Goal: Obtain resource: Download file/media

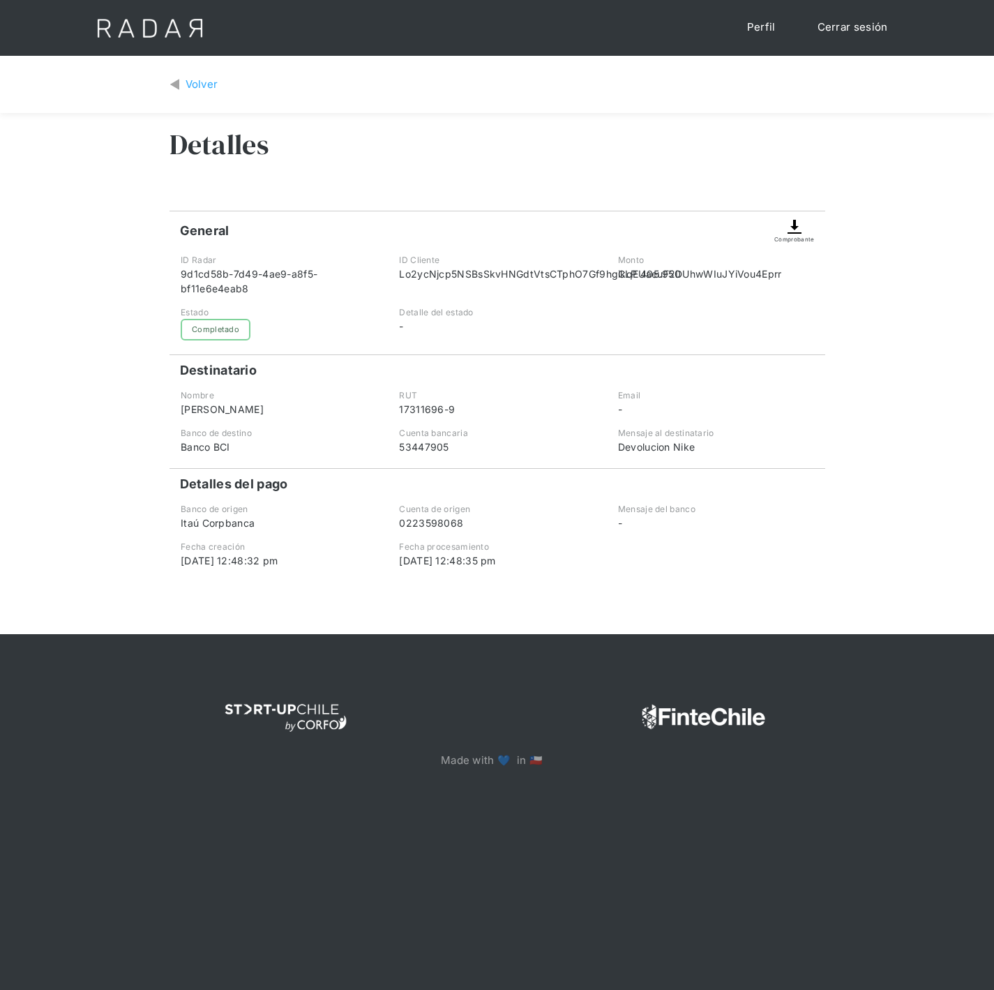
click at [189, 77] on div "Volver" at bounding box center [202, 85] width 33 height 16
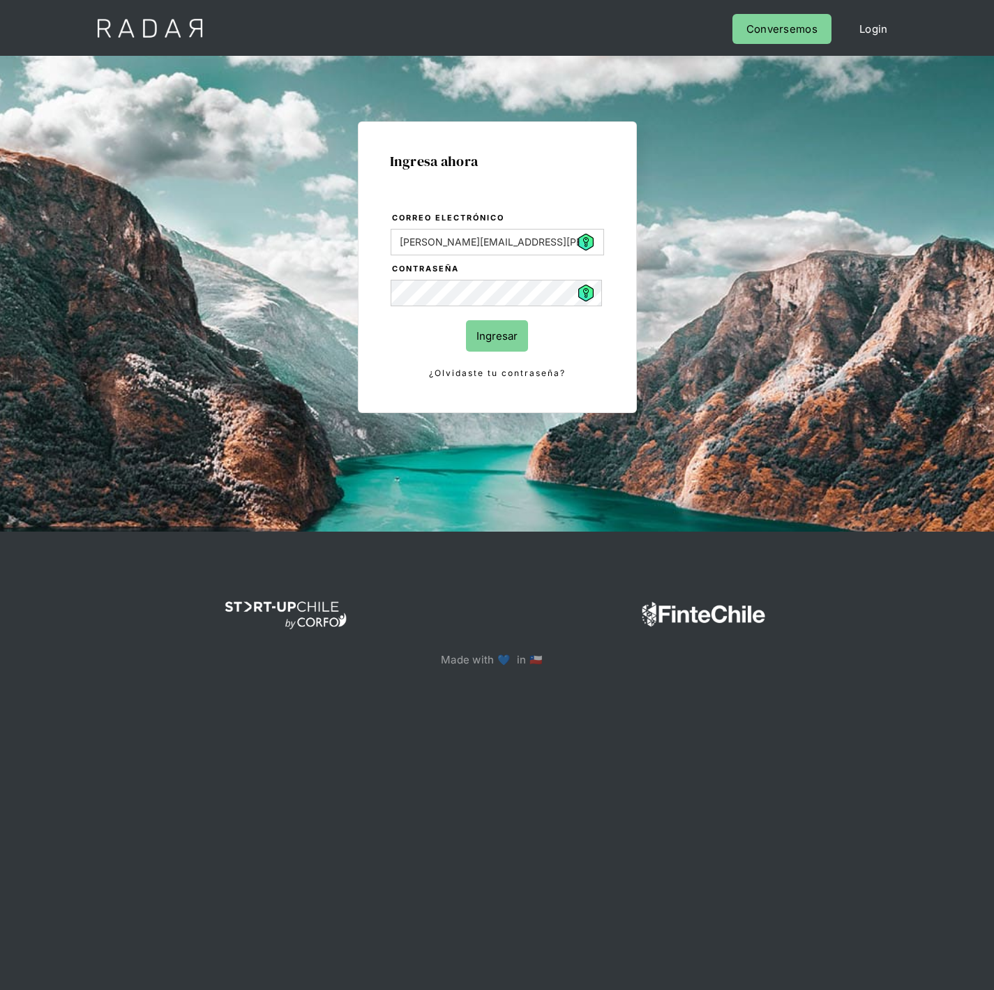
click at [503, 329] on input "Ingresar" at bounding box center [497, 335] width 62 height 31
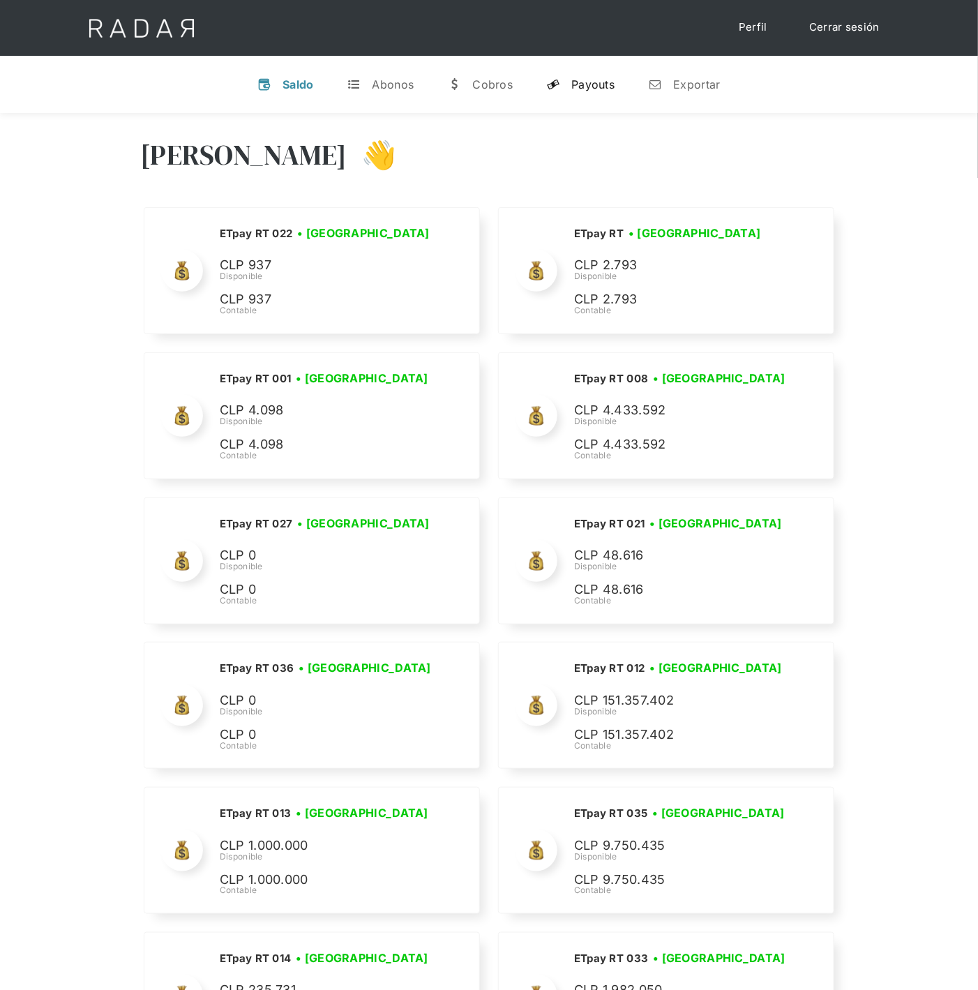
click at [594, 82] on div "Payouts" at bounding box center [592, 84] width 43 height 14
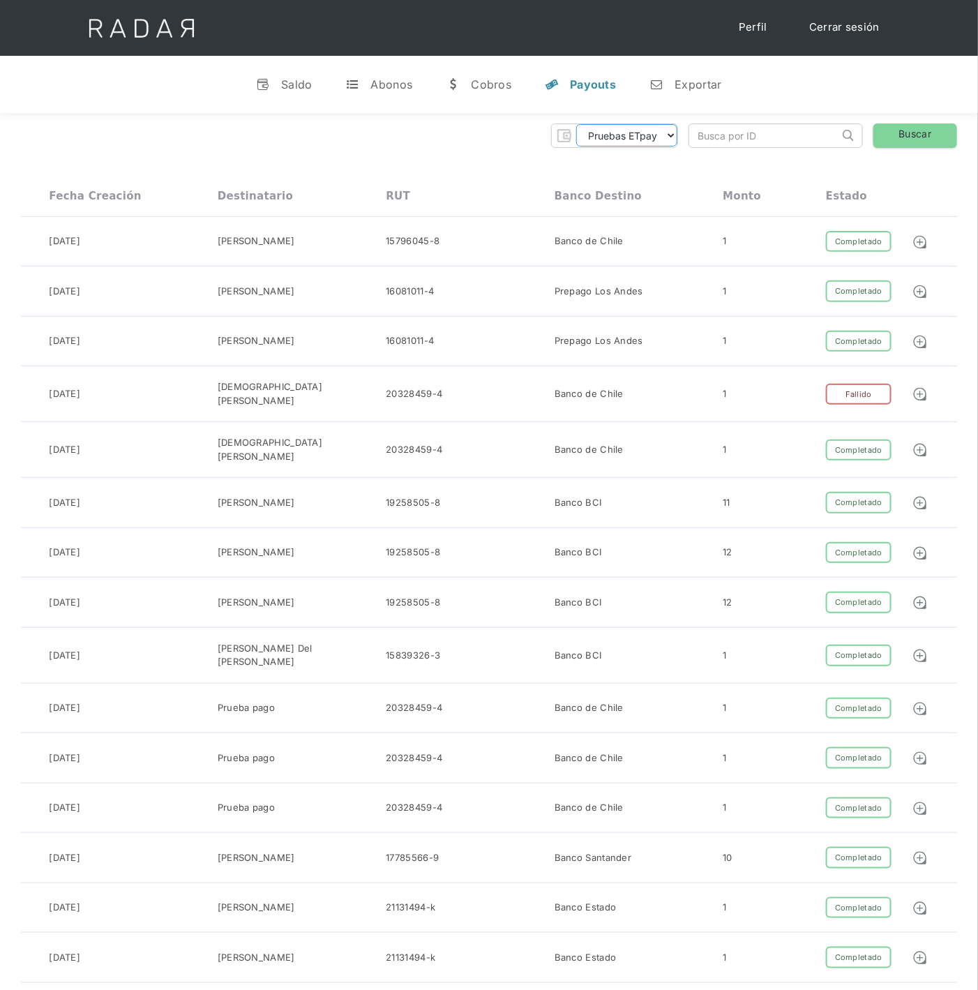
click at [669, 130] on select "Pruebas ETpay Cuenta 1.000 Cuenta 1.001 Cuenta 1.002 Cuenta 1.003 Cuenta 1.004 …" at bounding box center [626, 135] width 101 height 22
select select "etpay-cuenta-1001"
click at [576, 124] on select "Pruebas ETpay Cuenta 1.000 Cuenta 1.001 Cuenta 1.002 Cuenta 1.003 Cuenta 1.004 …" at bounding box center [626, 135] width 101 height 22
click at [900, 130] on link "Buscar" at bounding box center [915, 135] width 84 height 24
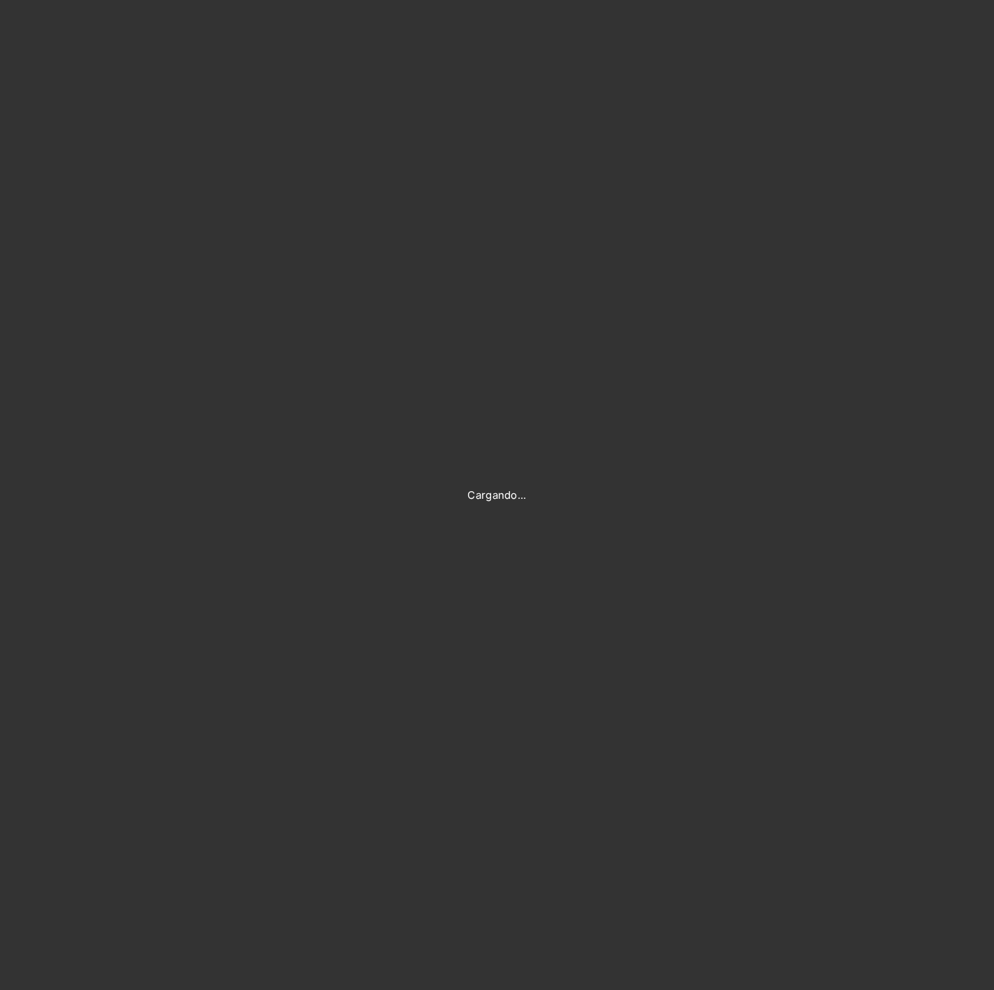
type input "[PERSON_NAME][EMAIL_ADDRESS][PERSON_NAME][DOMAIN_NAME]"
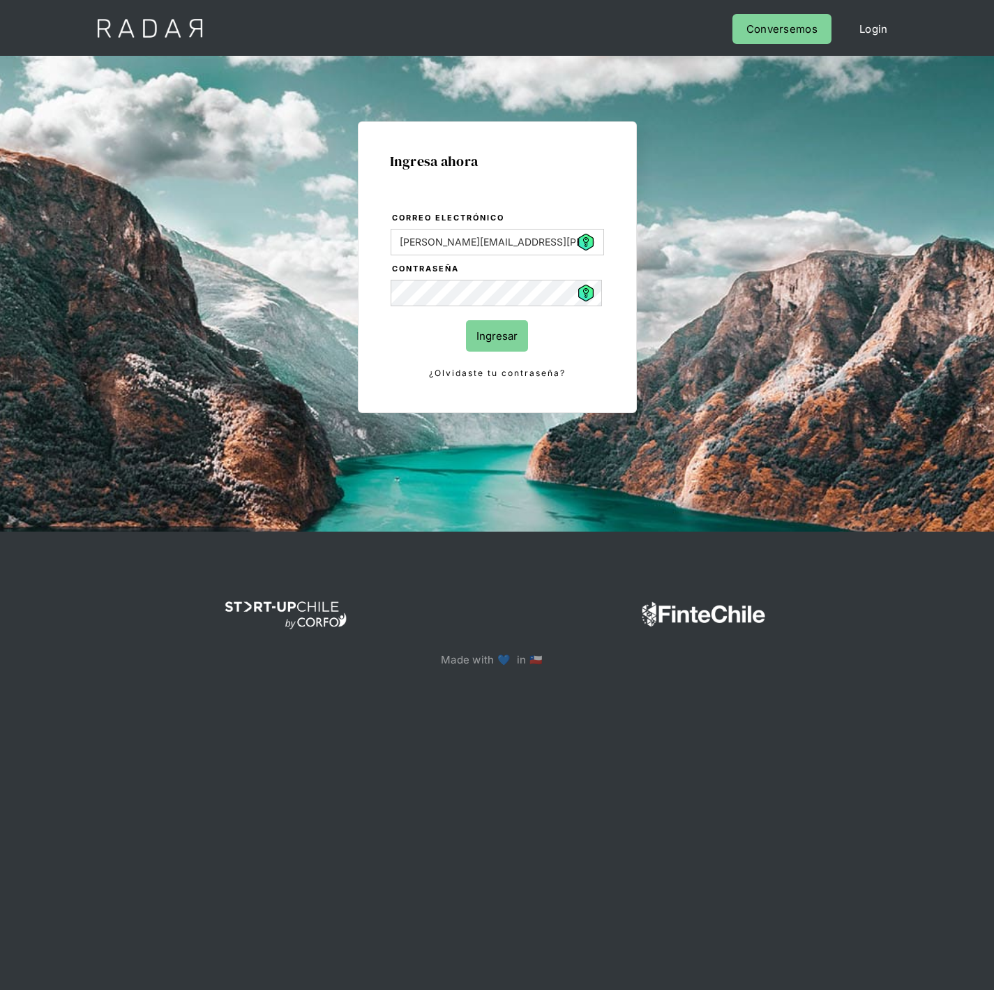
click at [506, 333] on input "Ingresar" at bounding box center [497, 335] width 62 height 31
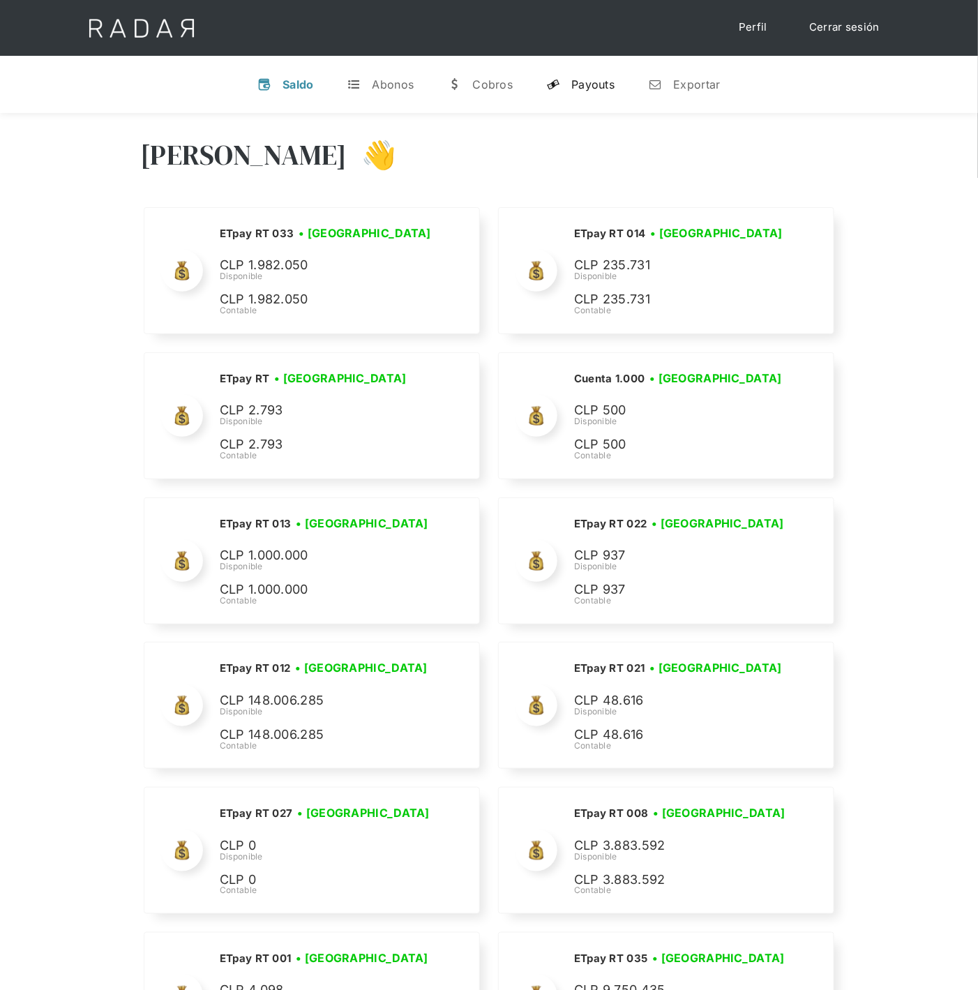
click at [599, 86] on div "Payouts" at bounding box center [592, 84] width 43 height 14
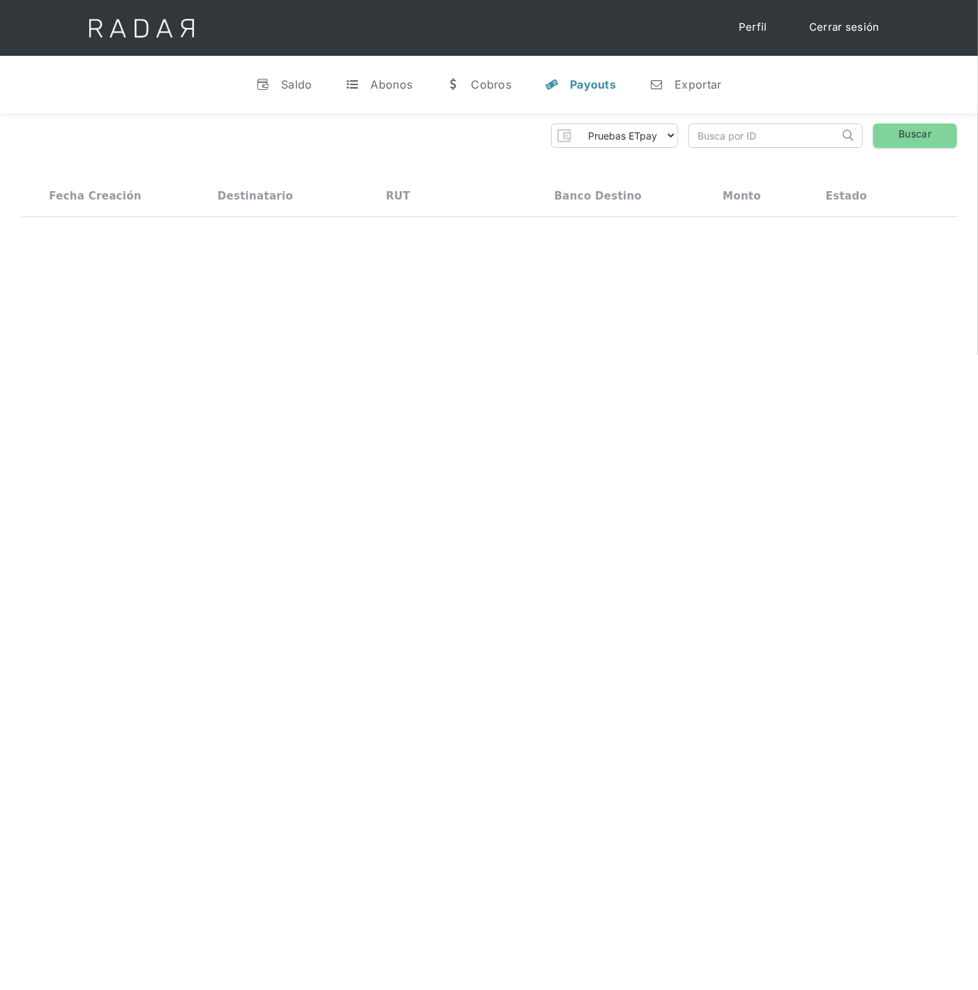
click at [736, 132] on input "search" at bounding box center [764, 135] width 150 height 23
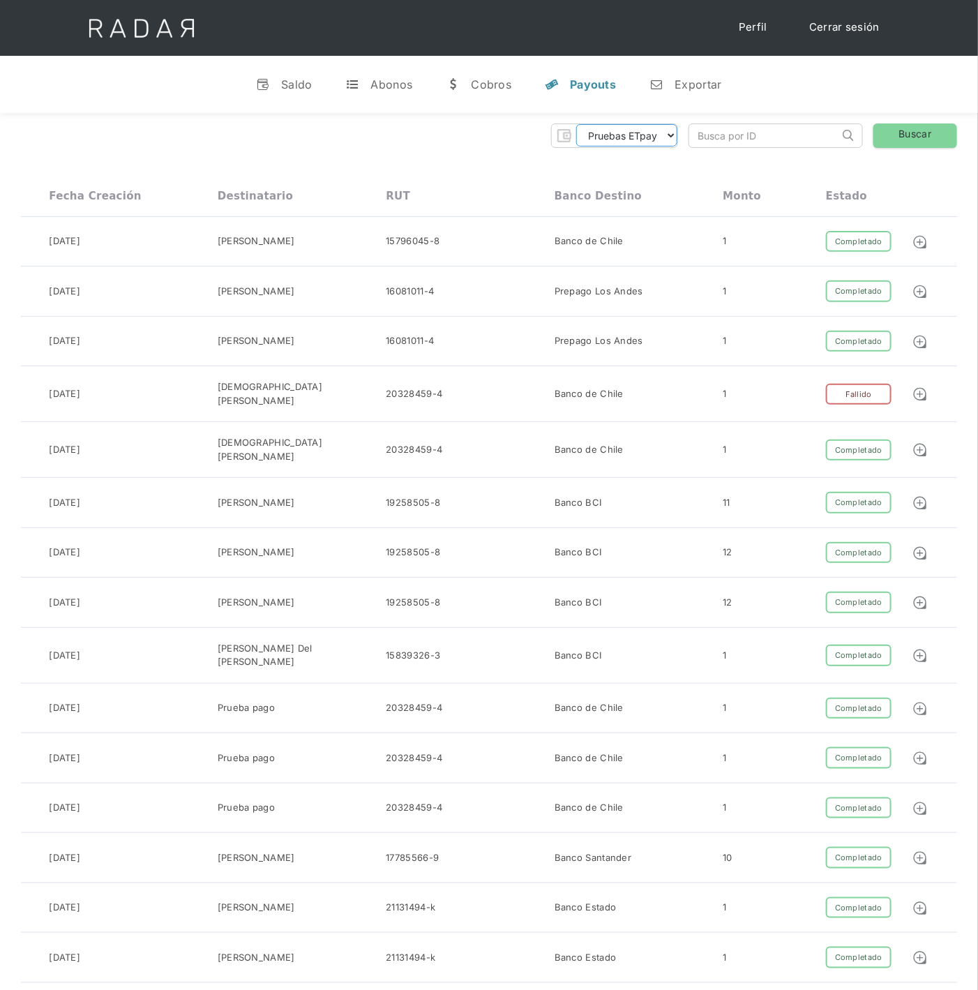
click at [656, 134] on select "Pruebas ETpay Cuenta 1.000 Cuenta 1.001 Cuenta 1.002 Cuenta 1.003 Cuenta 1.004 …" at bounding box center [626, 135] width 101 height 22
select select "etpay-cuenta-1001"
click at [576, 124] on select "Pruebas ETpay Cuenta 1.000 Cuenta 1.001 Cuenta 1.002 Cuenta 1.003 Cuenta 1.004 …" at bounding box center [626, 135] width 101 height 22
click at [773, 140] on input "search" at bounding box center [764, 135] width 150 height 23
paste input "dfc33dbd-4892-4897-b963-2bc263c77e18"
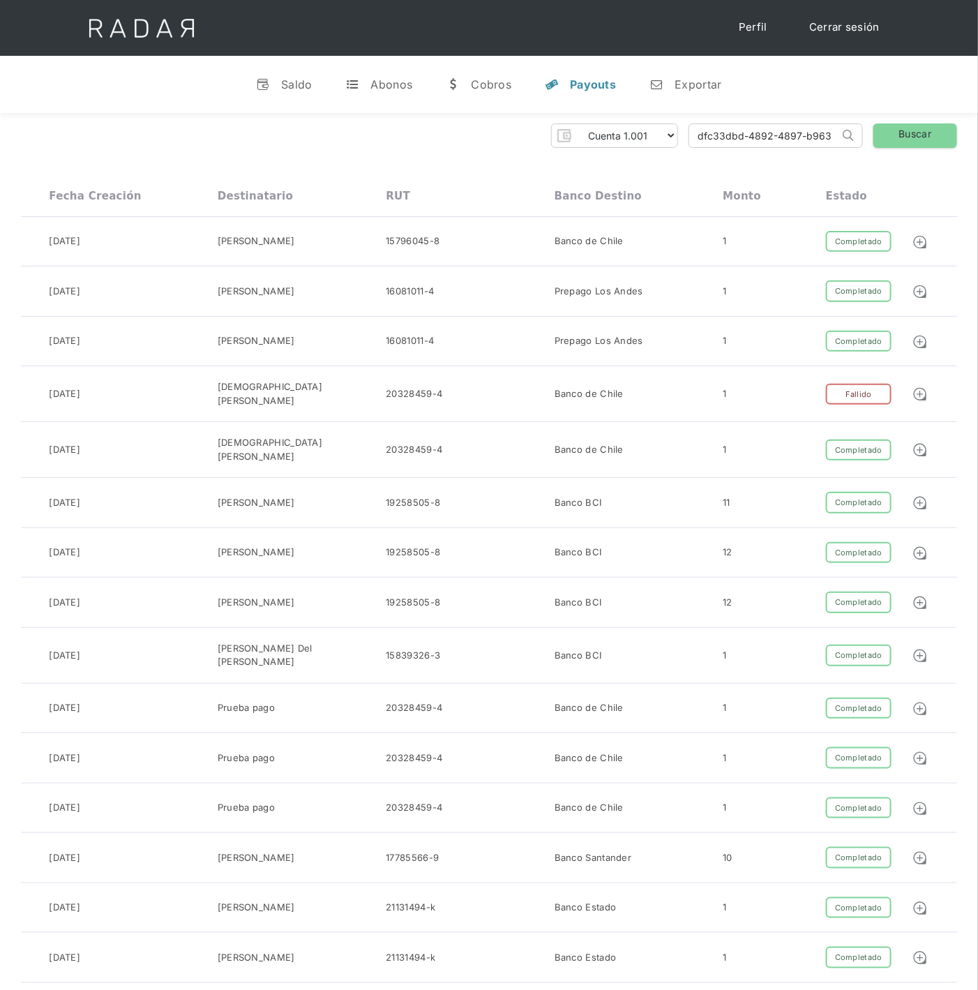
scroll to position [0, 67]
type input "dfc33dbd-4892-4897-b963-2bc263c77e18"
click at [916, 138] on link "Buscar" at bounding box center [915, 135] width 84 height 24
click at [936, 134] on link "Buscar" at bounding box center [915, 135] width 84 height 24
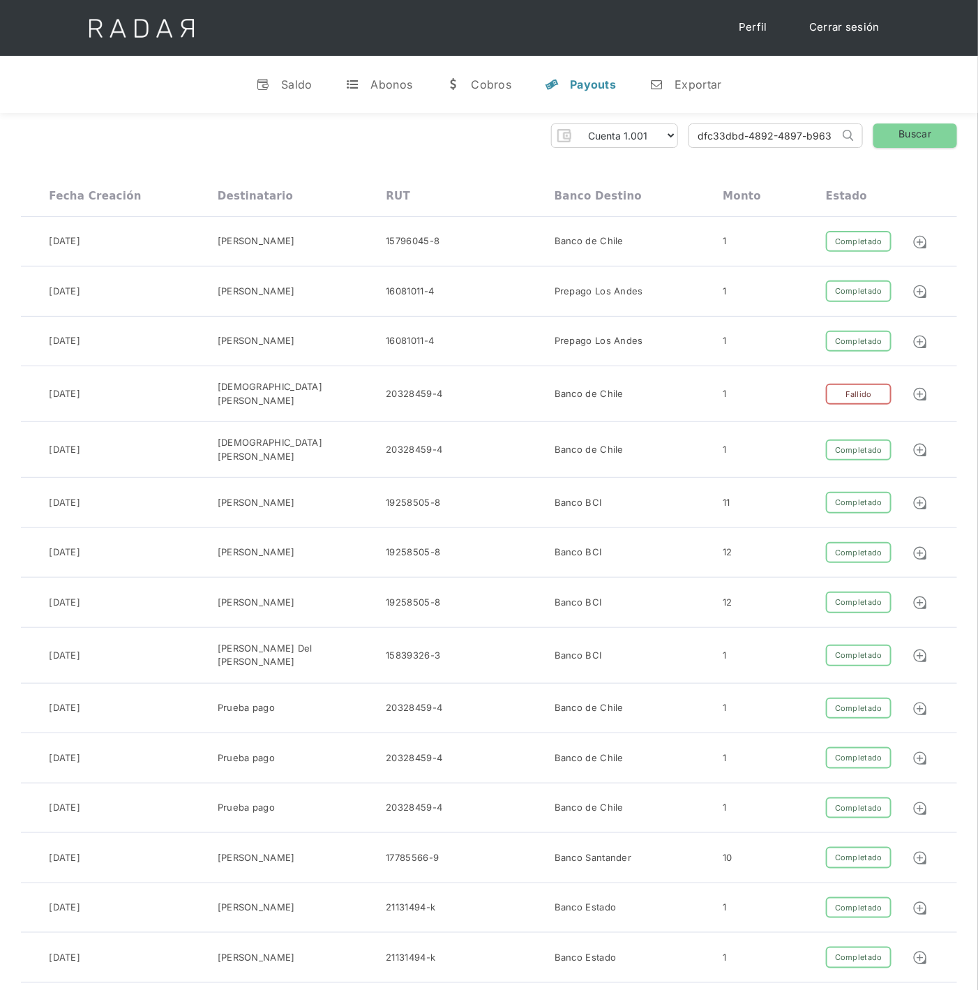
click at [418, 142] on div "Pruebas ETpay Cuenta 1.000 Cuenta 1.001 Cuenta 1.002 Cuenta 1.003 Cuenta 1.004 …" at bounding box center [489, 135] width 936 height 24
click at [925, 139] on link "Buscar" at bounding box center [915, 135] width 84 height 24
click at [676, 141] on select "Pruebas ETpay Cuenta 1.000 Cuenta 1.001 Cuenta 1.002 Cuenta 1.003 Cuenta 1.004 …" at bounding box center [626, 135] width 101 height 22
select select "etpay"
click at [576, 124] on select "Pruebas ETpay Cuenta 1.000 Cuenta 1.001 Cuenta 1.002 Cuenta 1.003 Cuenta 1.004 …" at bounding box center [626, 135] width 101 height 22
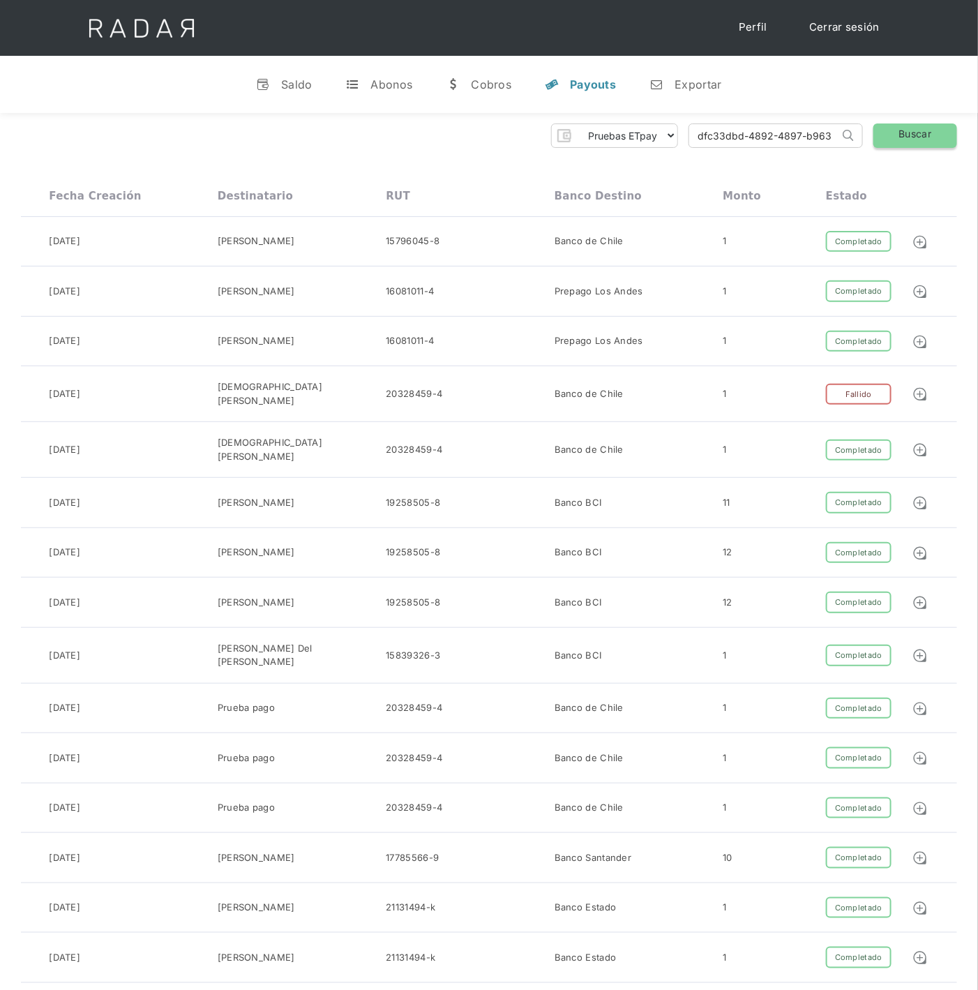
click at [916, 138] on link "Buscar" at bounding box center [915, 135] width 84 height 24
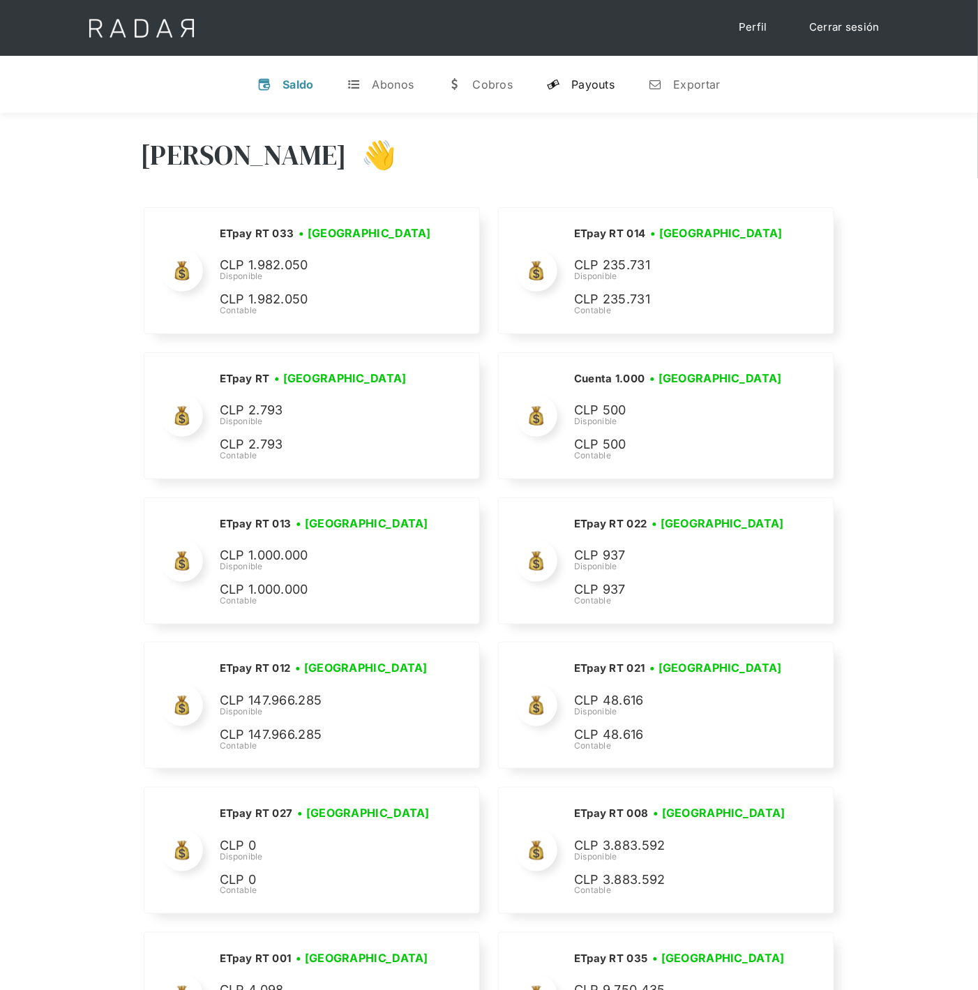
click at [599, 82] on div "Payouts" at bounding box center [592, 84] width 43 height 14
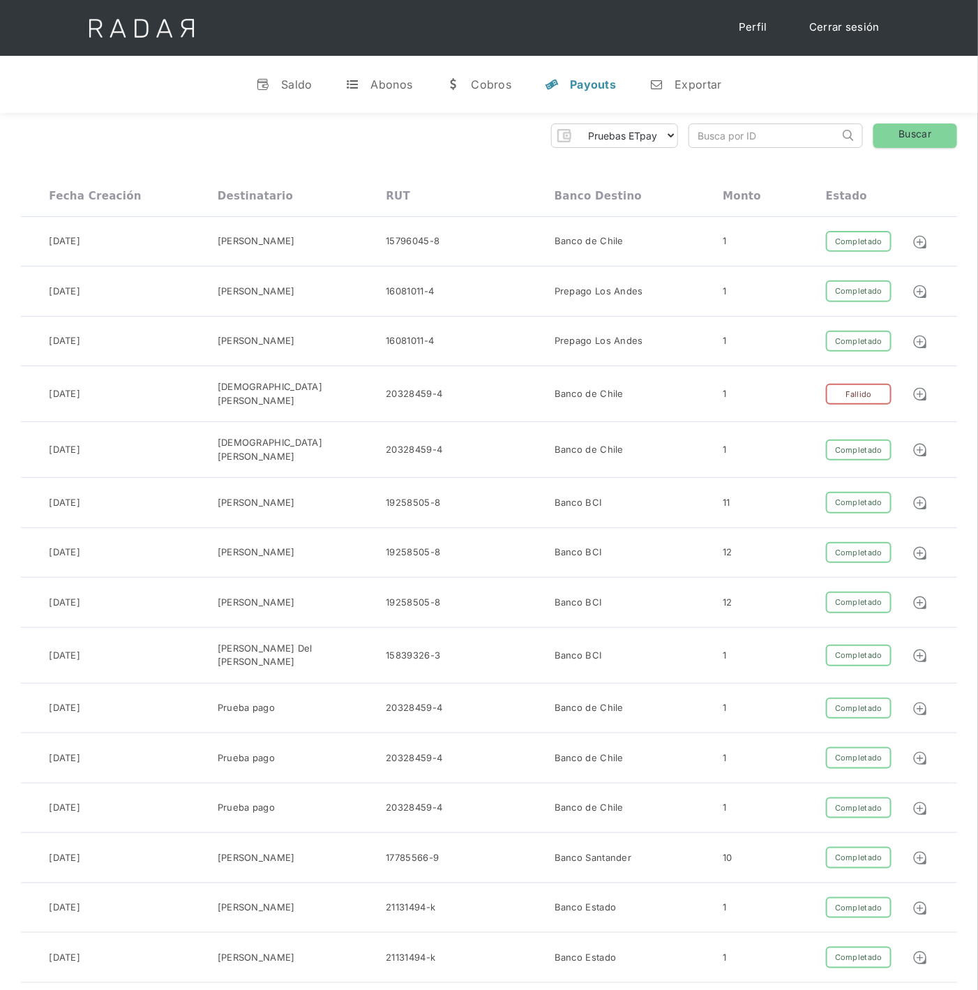
click at [762, 135] on input "search" at bounding box center [764, 135] width 150 height 23
click at [722, 132] on input "search" at bounding box center [764, 135] width 150 height 23
paste input "dfc33dbd-4892-4897-b963-2bc263c77e18"
type input "dfc33dbd-4892-4897-b963-2bc263c77e18"
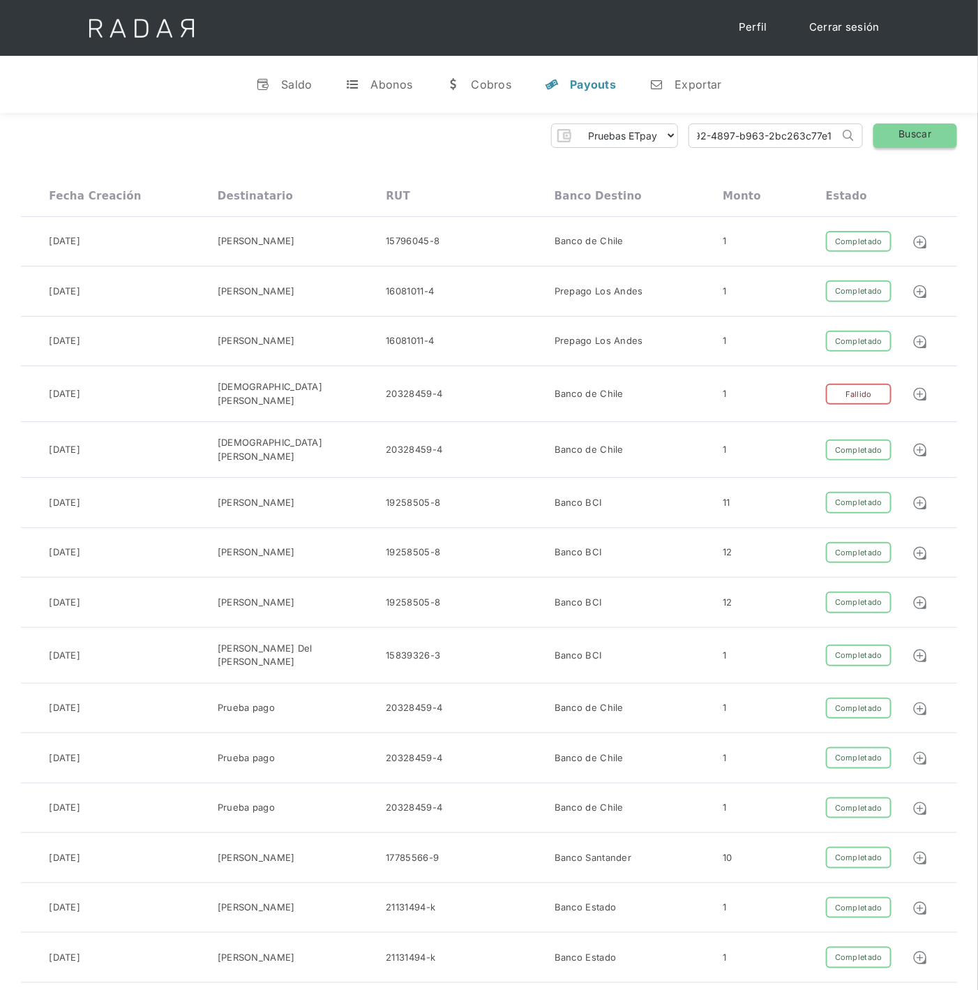
click at [902, 132] on link "Buscar" at bounding box center [915, 135] width 84 height 24
click at [891, 132] on link "Buscar" at bounding box center [915, 135] width 84 height 24
click at [921, 137] on link "Buscar" at bounding box center [915, 135] width 84 height 24
click at [907, 133] on link "Buscar" at bounding box center [915, 135] width 84 height 24
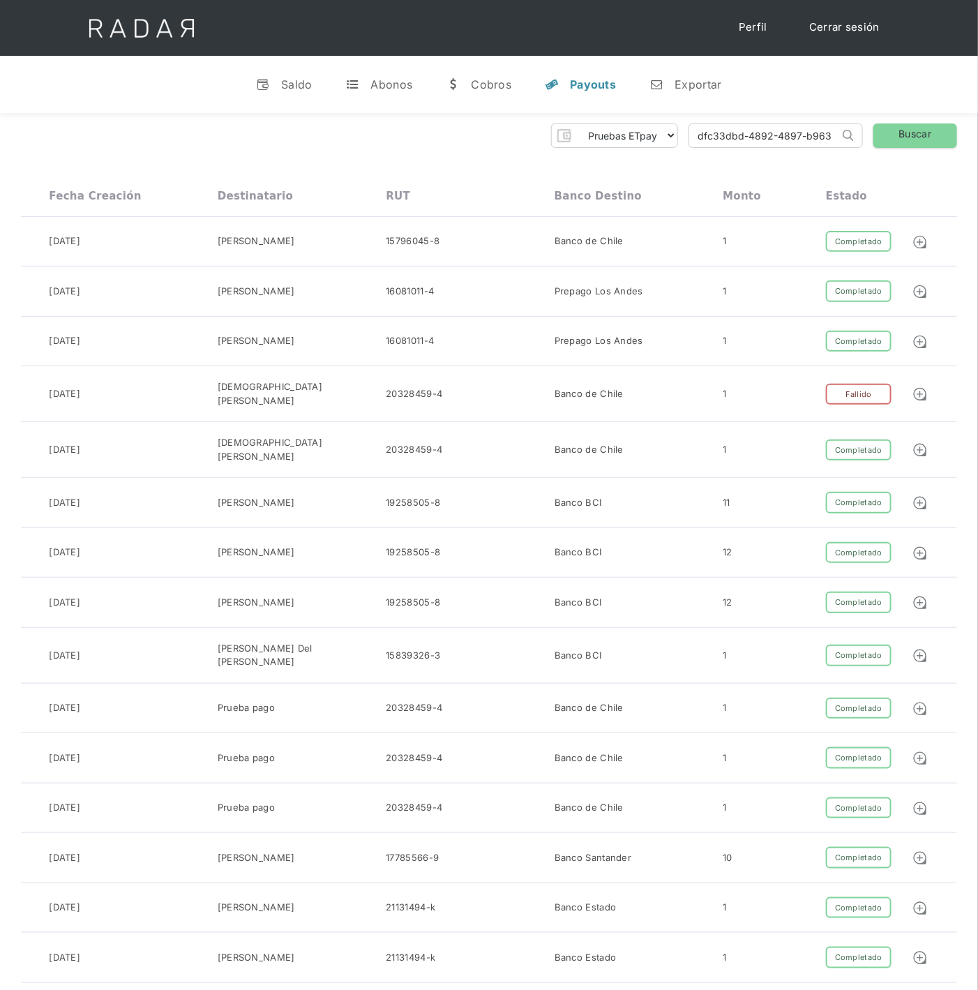
click at [864, 30] on link "Cerrar sesión" at bounding box center [844, 27] width 98 height 27
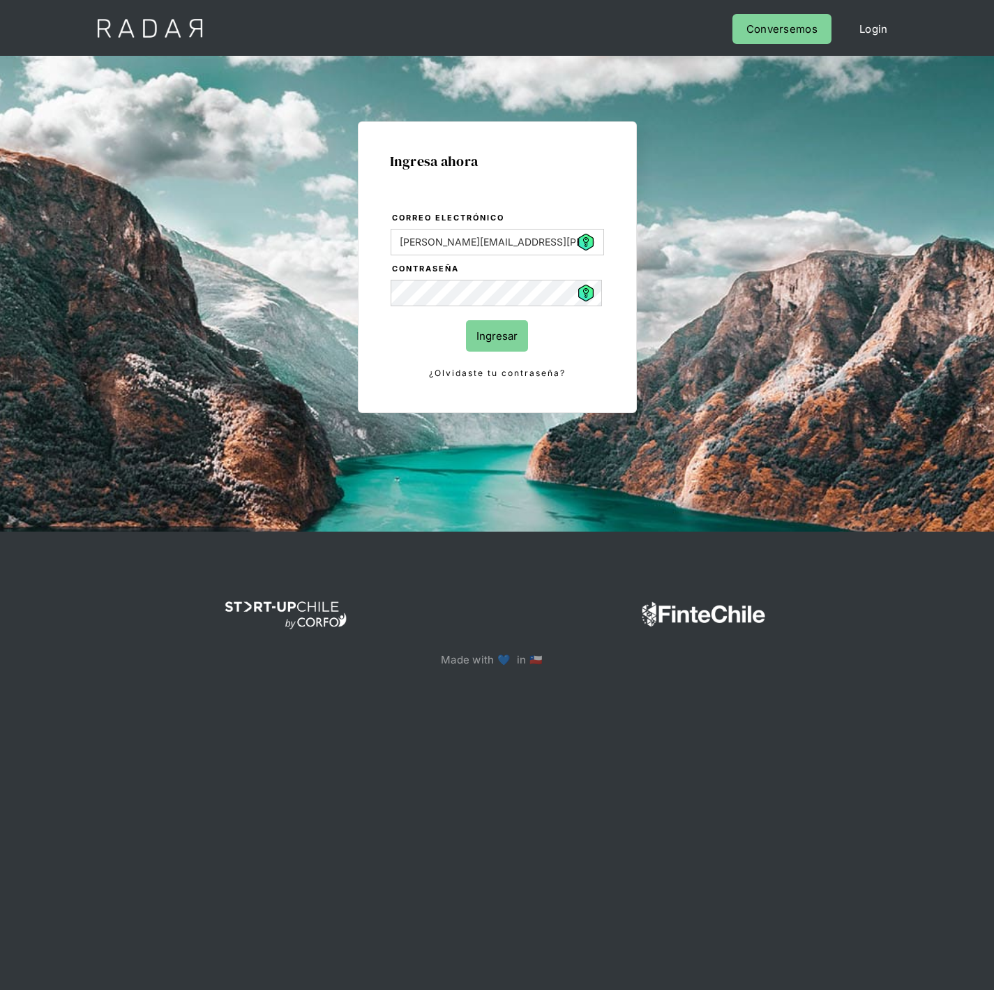
click at [490, 335] on input "Ingresar" at bounding box center [497, 335] width 62 height 31
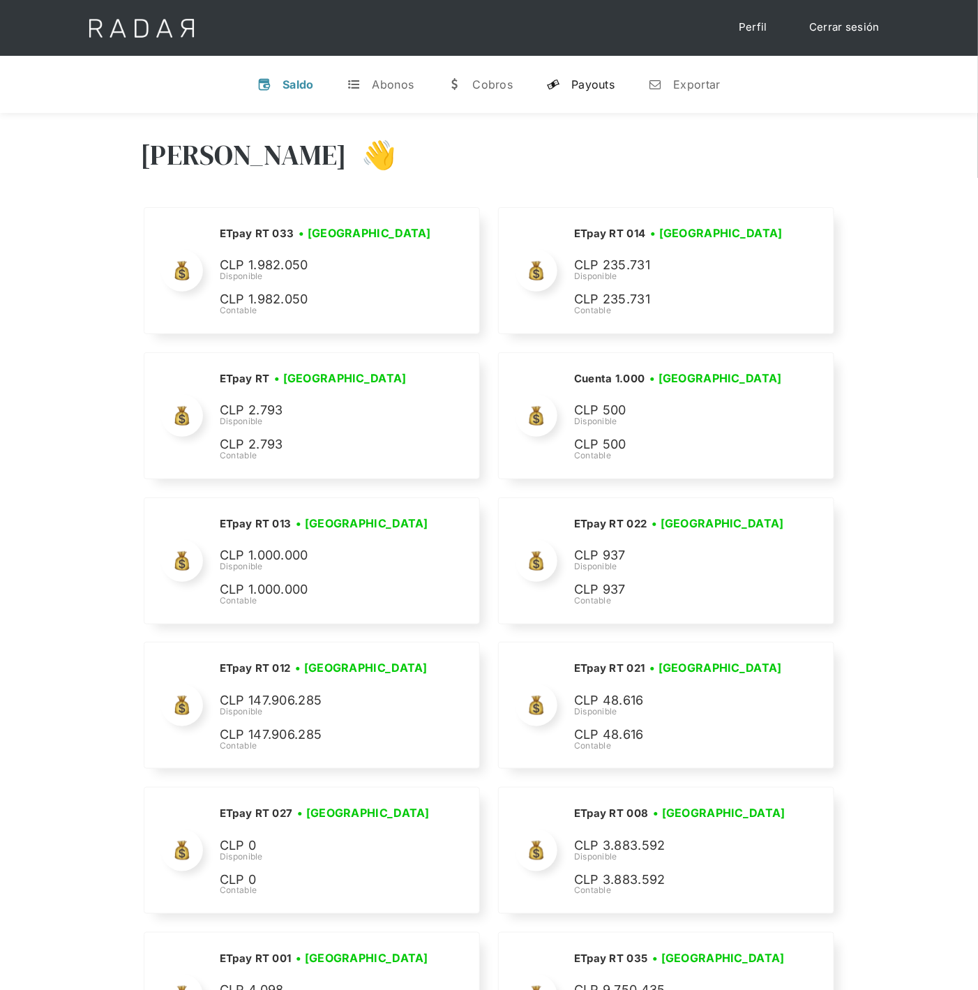
click at [590, 82] on div "Payouts" at bounding box center [592, 84] width 43 height 14
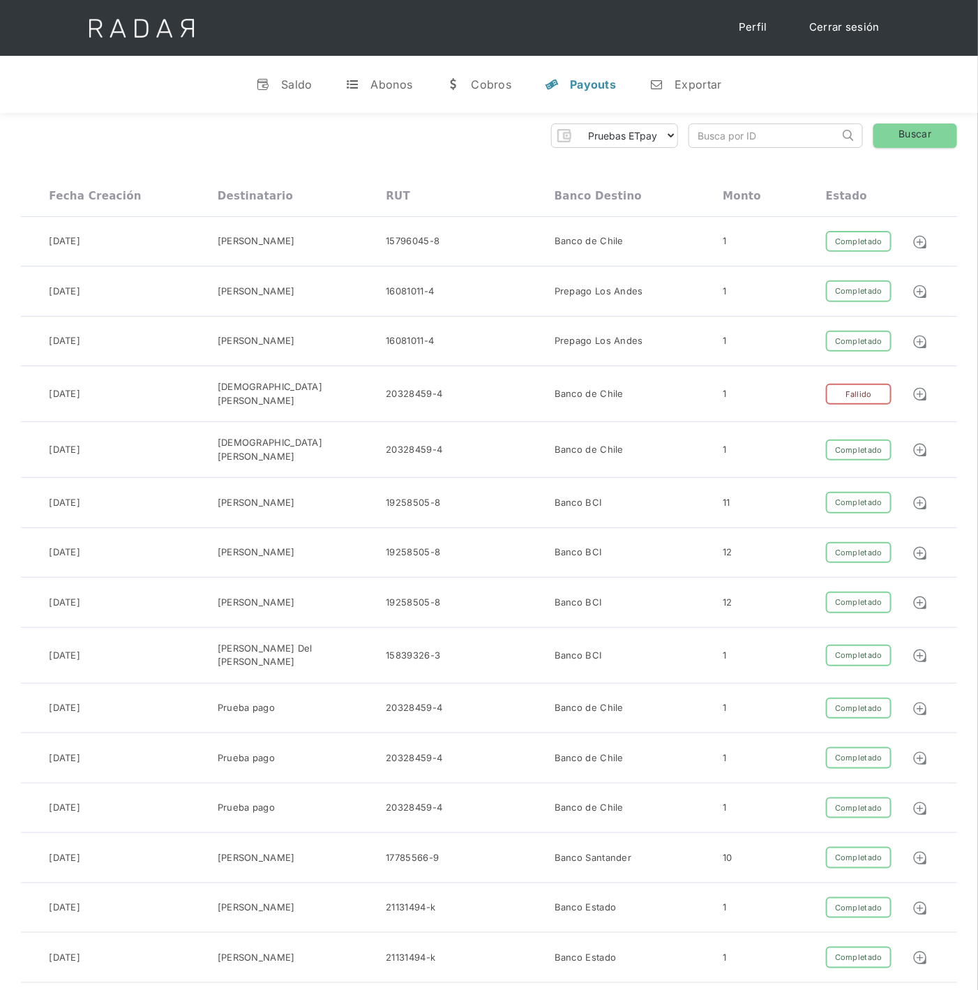
click at [724, 138] on input "search" at bounding box center [764, 135] width 150 height 23
paste input "dfc33dbd-4892-4897-b963-2bc263c77e18"
type input "dfc33dbd-4892-4897-b963-2bc263c77e18"
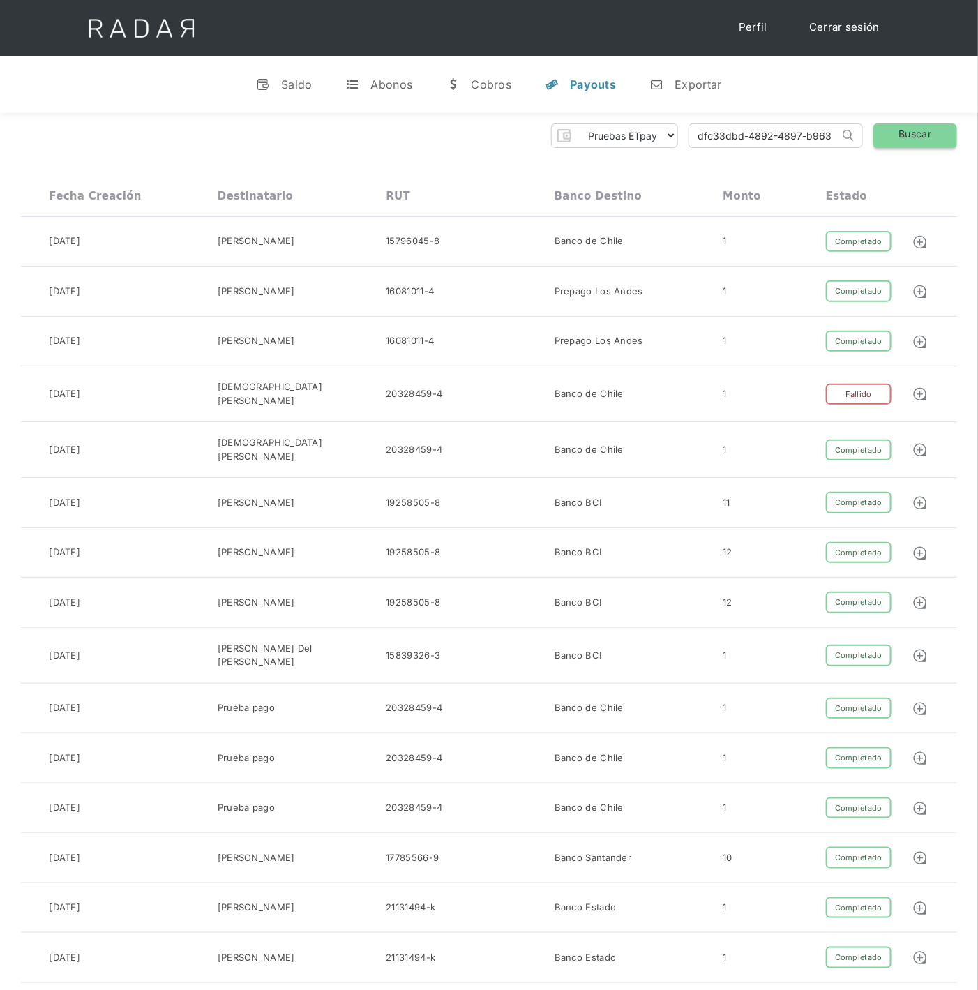
click at [886, 140] on link "Buscar" at bounding box center [915, 135] width 84 height 24
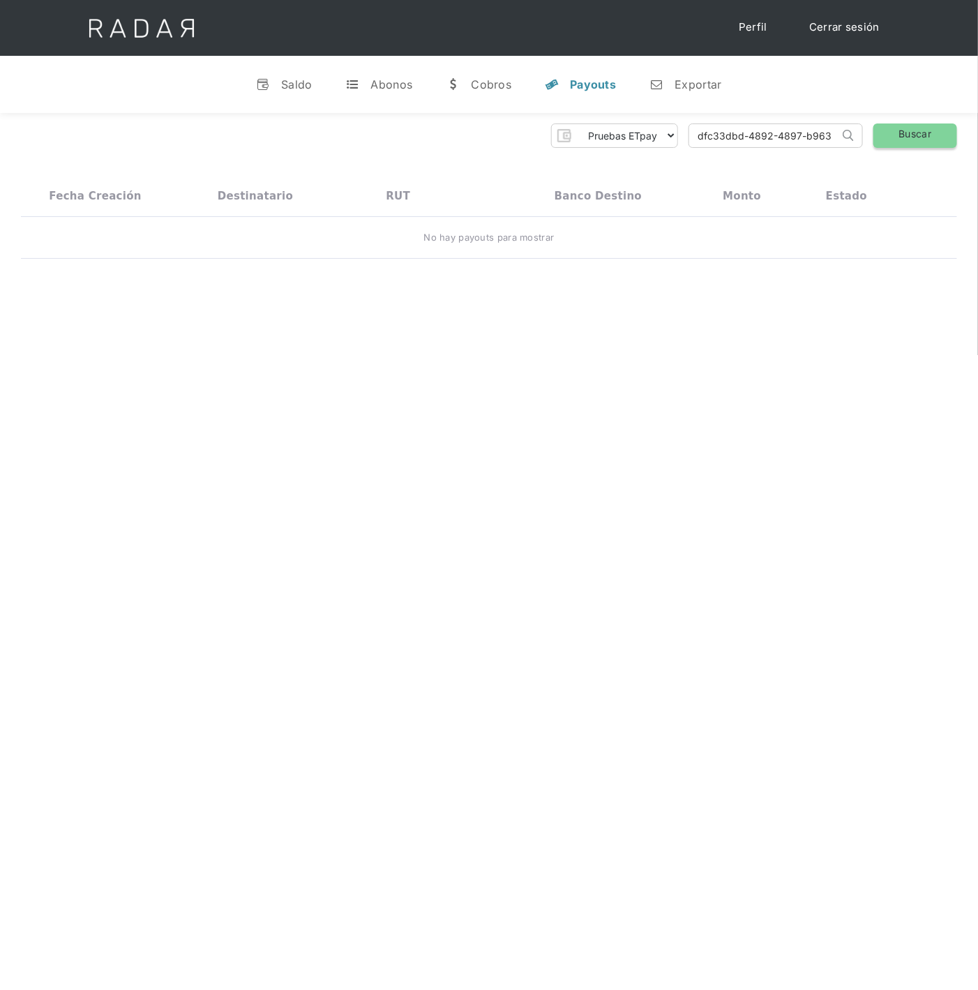
click at [886, 140] on link "Buscar" at bounding box center [915, 135] width 84 height 24
click at [667, 137] on select "Pruebas ETpay Cuenta 1.000 Cuenta 1.001 Cuenta 1.002 Cuenta 1.003 Cuenta 1.004 …" at bounding box center [626, 135] width 101 height 22
select select "etpay-cuenta-1001"
click at [576, 124] on select "Pruebas ETpay Cuenta 1.000 Cuenta 1.001 Cuenta 1.002 Cuenta 1.003 Cuenta 1.004 …" at bounding box center [626, 135] width 101 height 22
click at [914, 134] on link "Buscar" at bounding box center [915, 135] width 84 height 24
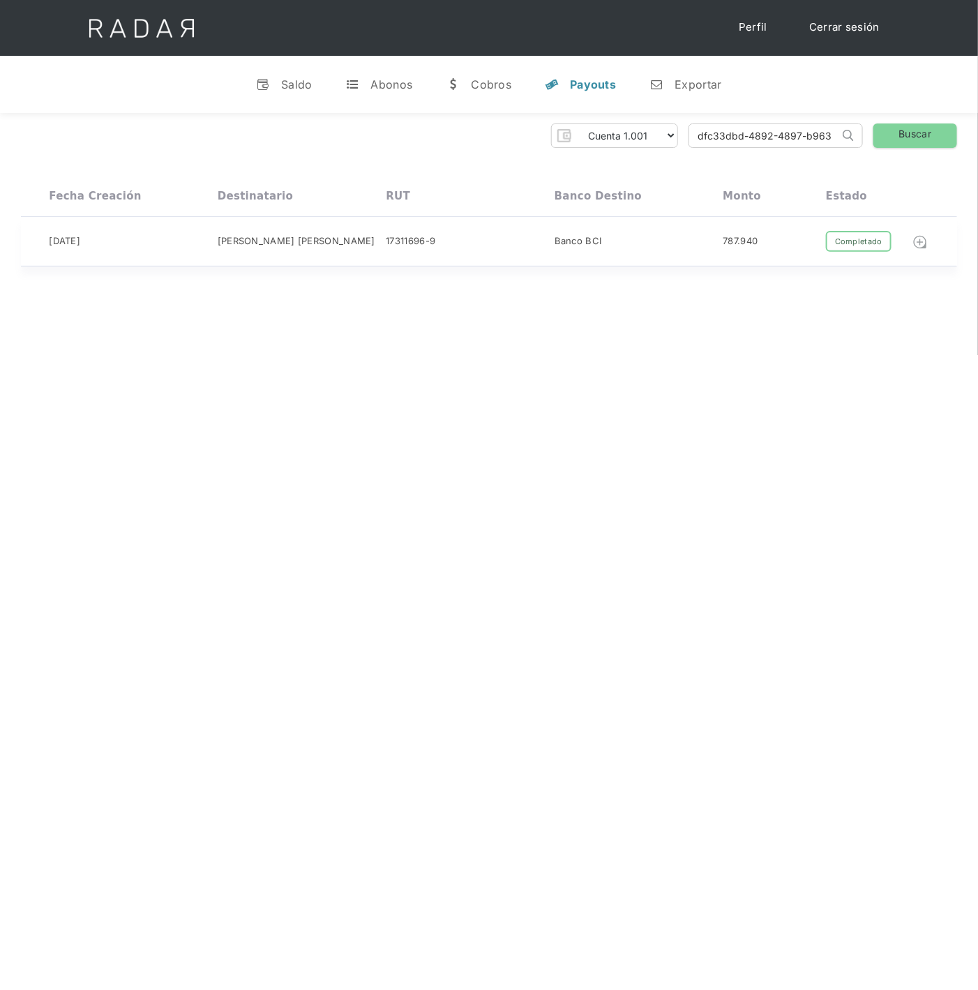
click at [925, 245] on img at bounding box center [919, 241] width 15 height 15
click at [918, 241] on img at bounding box center [919, 241] width 15 height 15
drag, startPoint x: 835, startPoint y: 136, endPoint x: 450, endPoint y: 137, distance: 384.9
click at [450, 137] on div "Pruebas ETpay Cuenta 1.000 Cuenta 1.001 Cuenta 1.002 Cuenta 1.003 Cuenta 1.004 …" at bounding box center [489, 135] width 936 height 24
type input "2bc263c77e18"
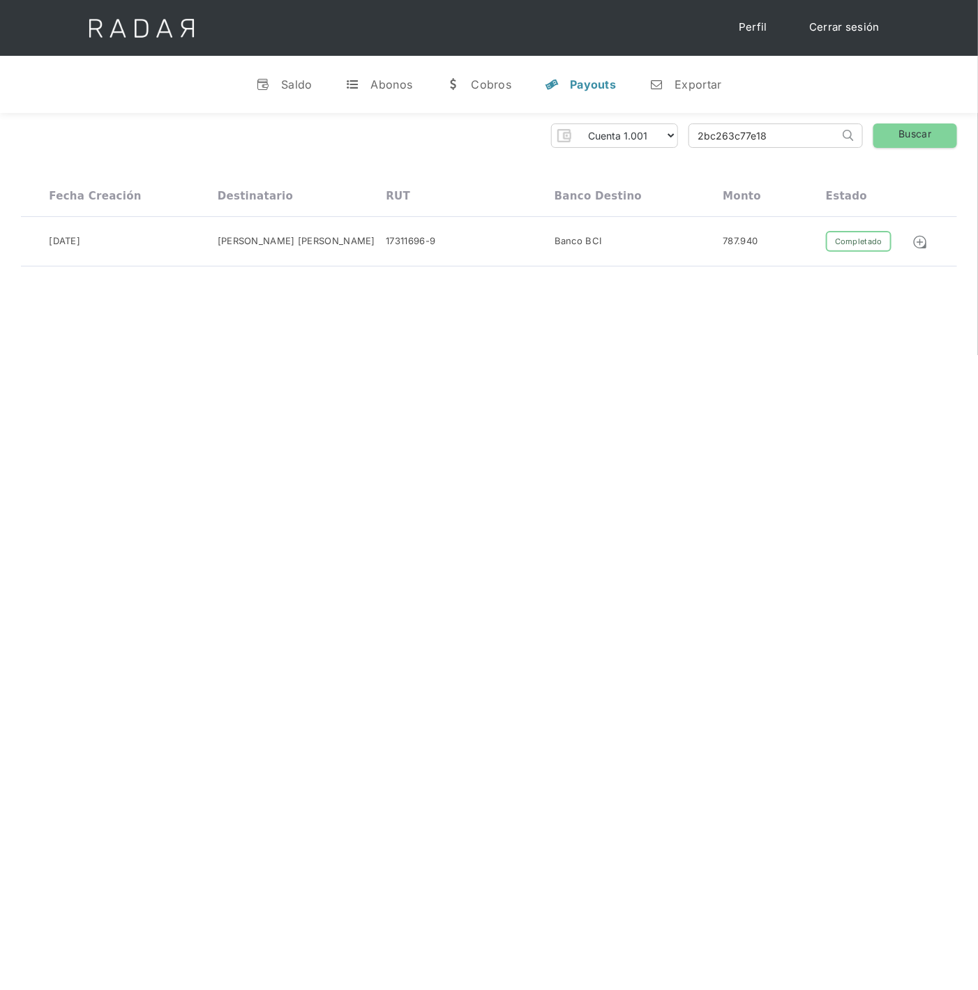
drag, startPoint x: 793, startPoint y: 136, endPoint x: 614, endPoint y: 135, distance: 179.2
click at [620, 135] on div "Pruebas ETpay Cuenta 1.000 Cuenta 1.001 Cuenta 1.002 Cuenta 1.003 Cuenta 1.004 …" at bounding box center [489, 135] width 936 height 24
click at [781, 142] on input "search" at bounding box center [764, 135] width 150 height 23
click at [912, 128] on link "Buscar" at bounding box center [915, 135] width 84 height 24
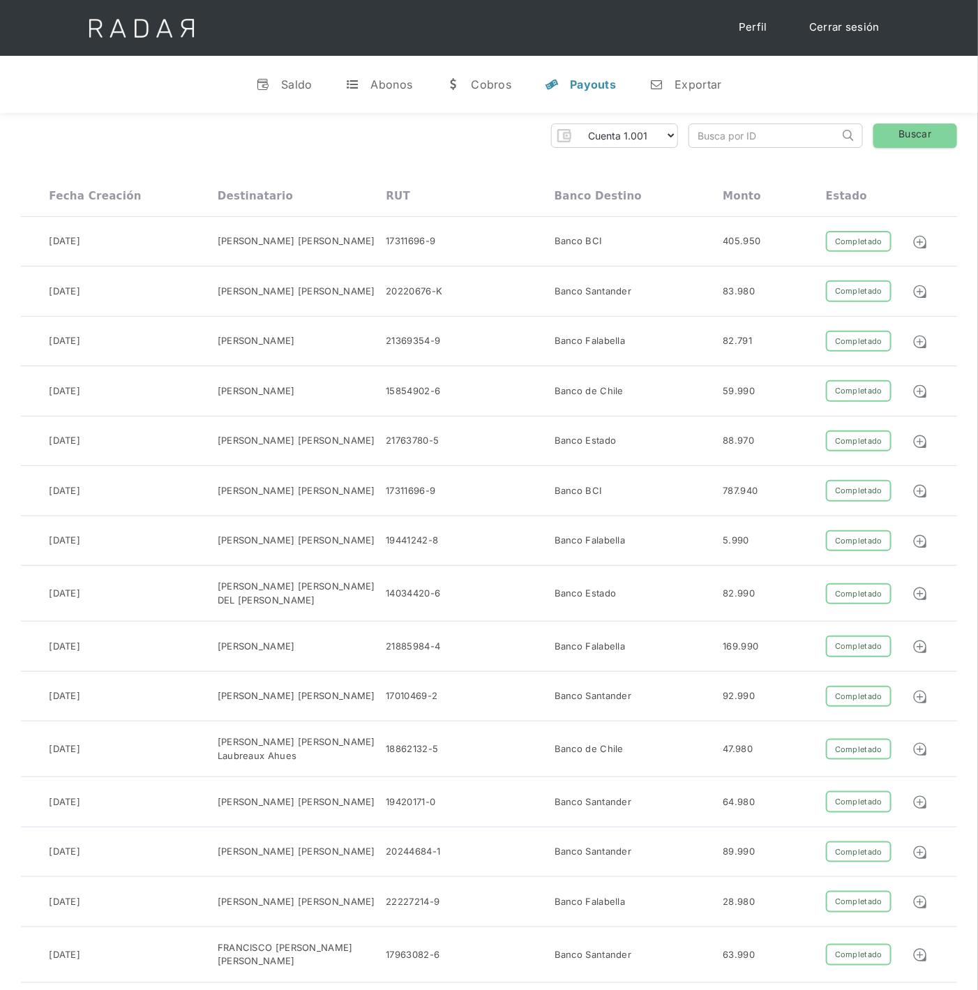
click at [919, 137] on link "Buscar" at bounding box center [915, 135] width 84 height 24
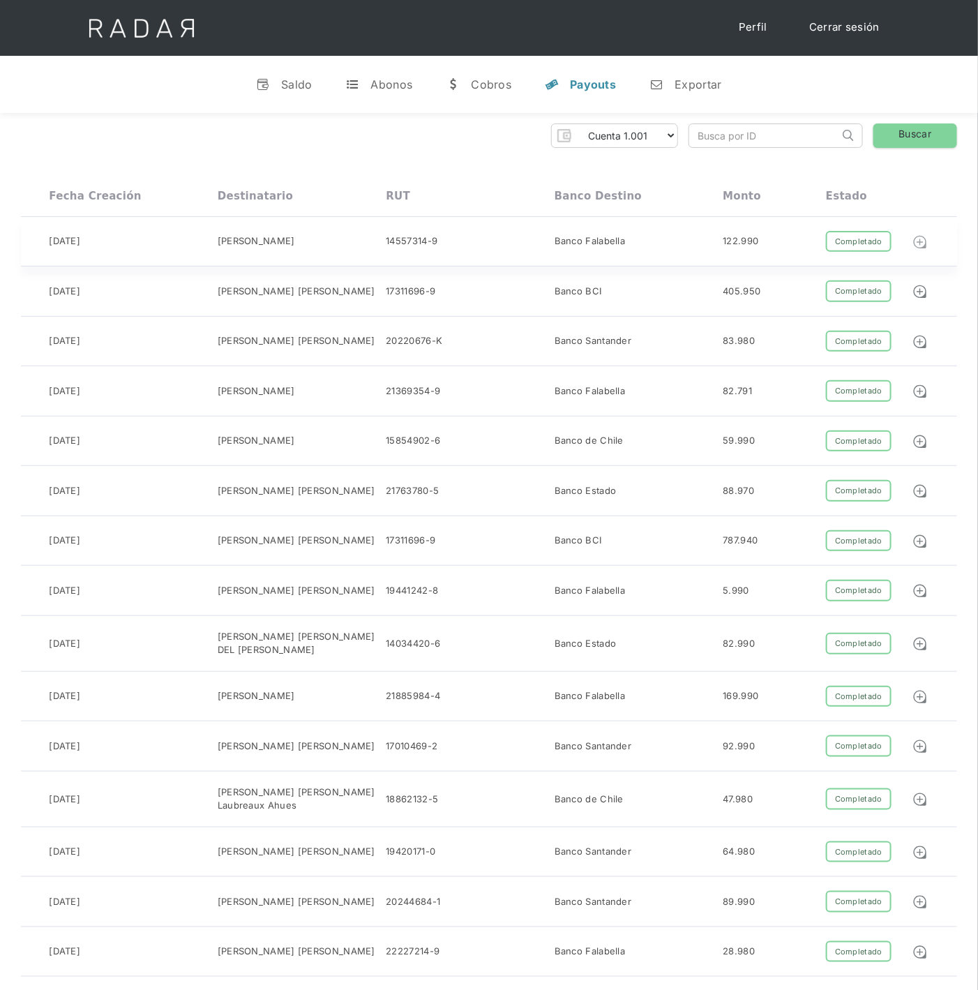
click at [923, 250] on img at bounding box center [919, 241] width 15 height 15
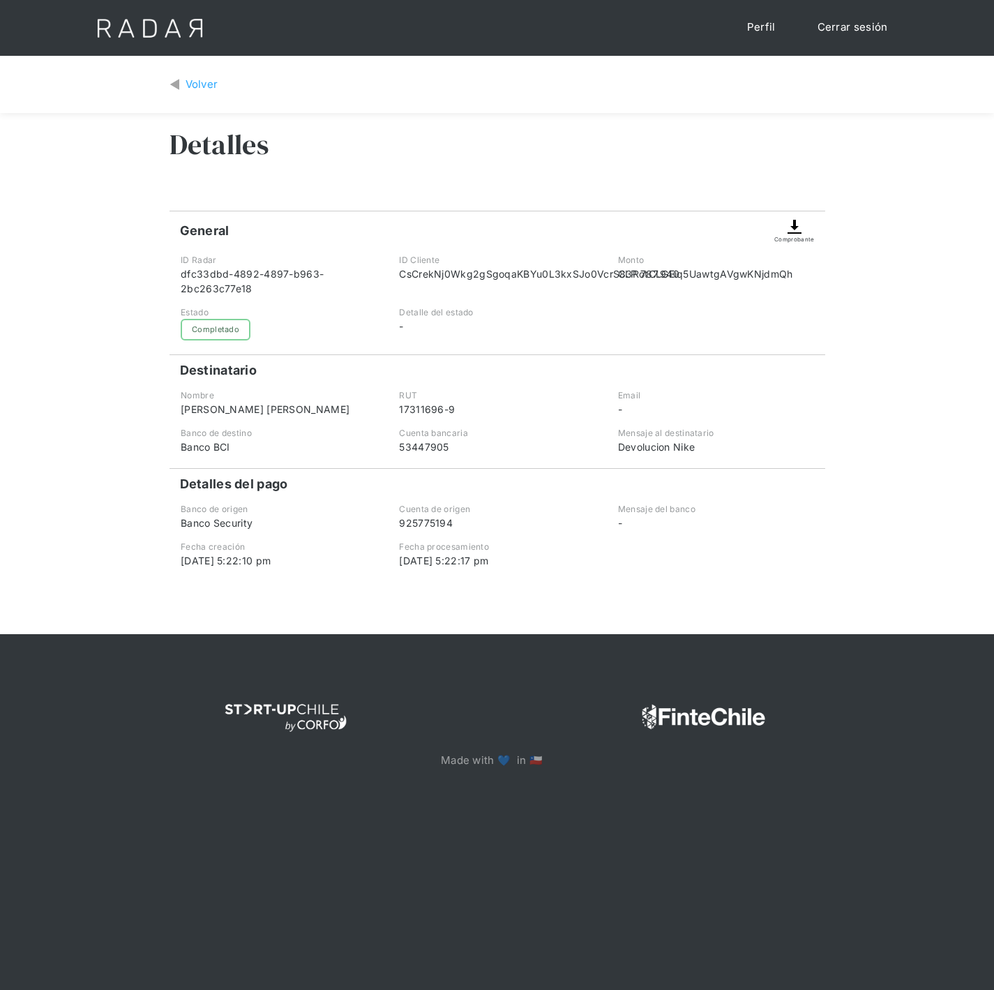
click at [789, 230] on img at bounding box center [794, 226] width 17 height 17
click at [199, 82] on div "Volver" at bounding box center [202, 85] width 33 height 16
click at [794, 220] on img at bounding box center [794, 226] width 17 height 17
click at [797, 230] on img at bounding box center [794, 226] width 17 height 17
click at [792, 234] on img at bounding box center [794, 226] width 17 height 17
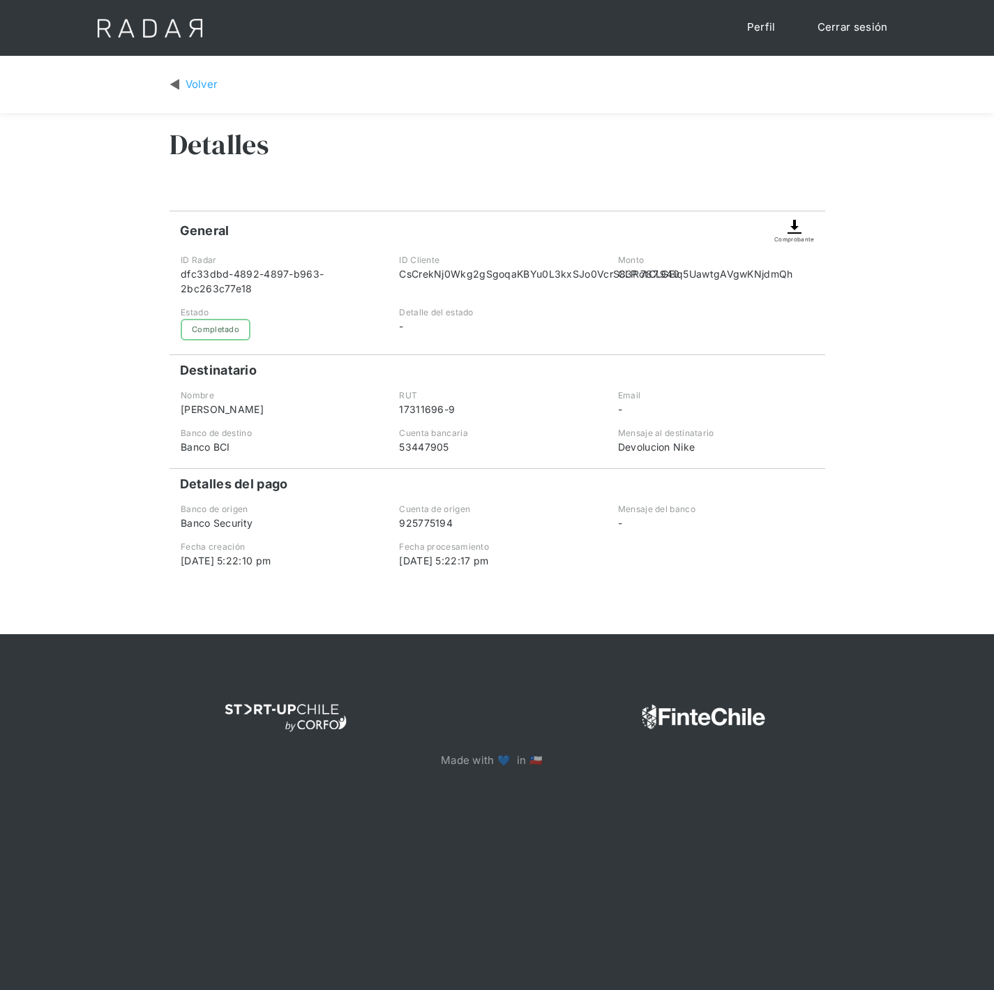
click at [179, 84] on img at bounding box center [174, 85] width 10 height 16
click at [794, 228] on img at bounding box center [794, 226] width 17 height 17
click at [193, 82] on div "Volver" at bounding box center [202, 85] width 33 height 16
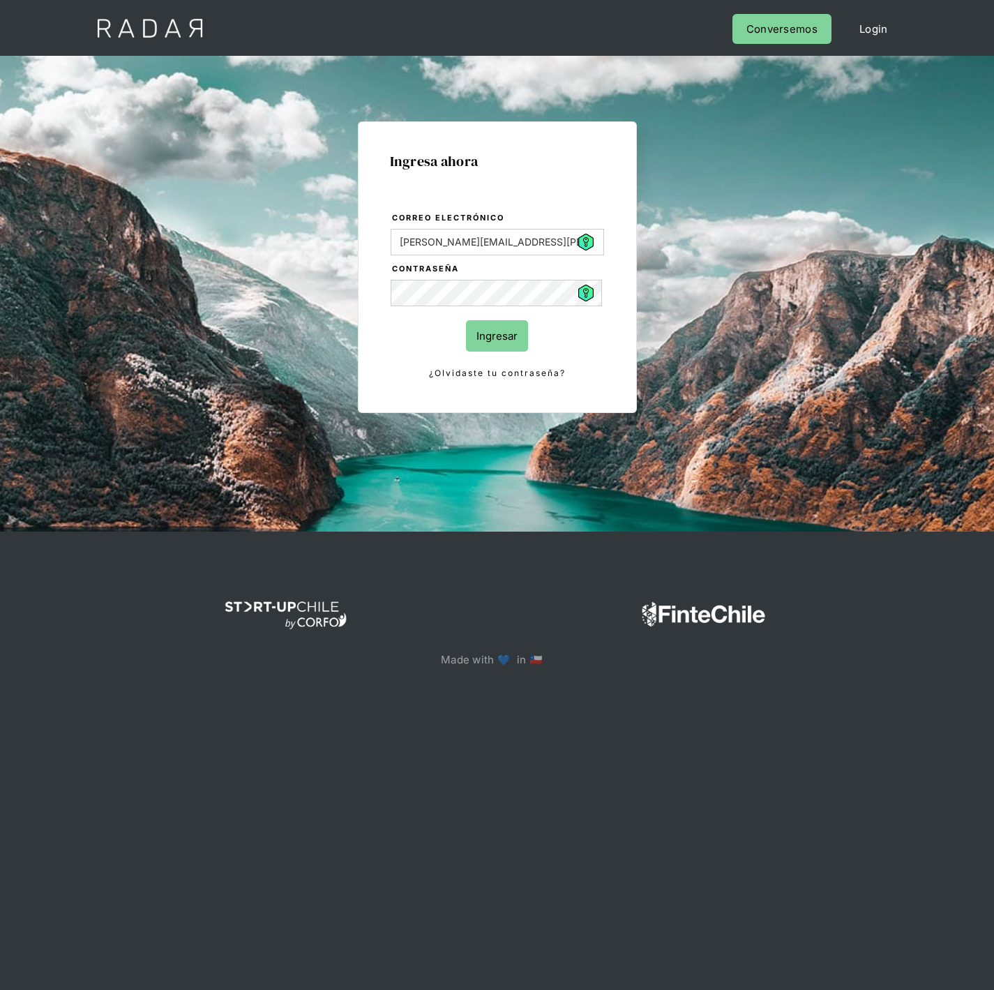
click at [517, 338] on input "Ingresar" at bounding box center [497, 335] width 62 height 31
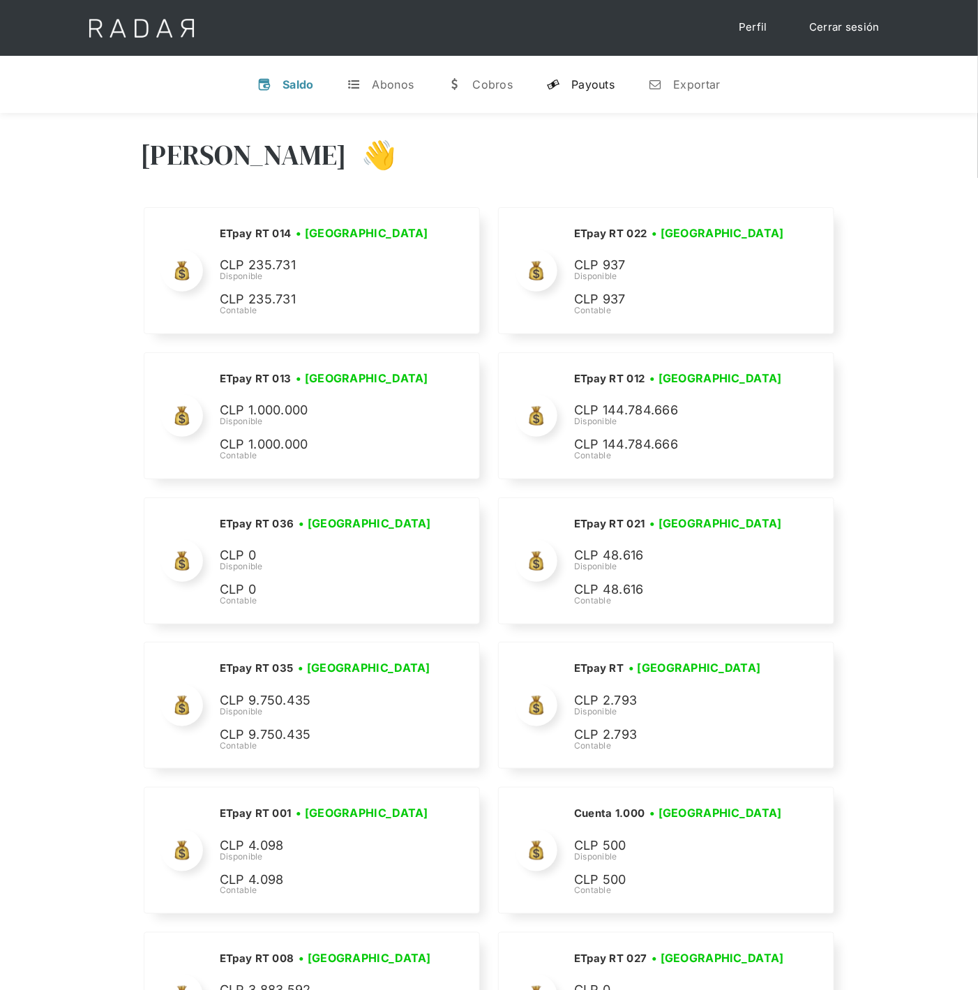
click at [582, 82] on div "Payouts" at bounding box center [592, 84] width 43 height 14
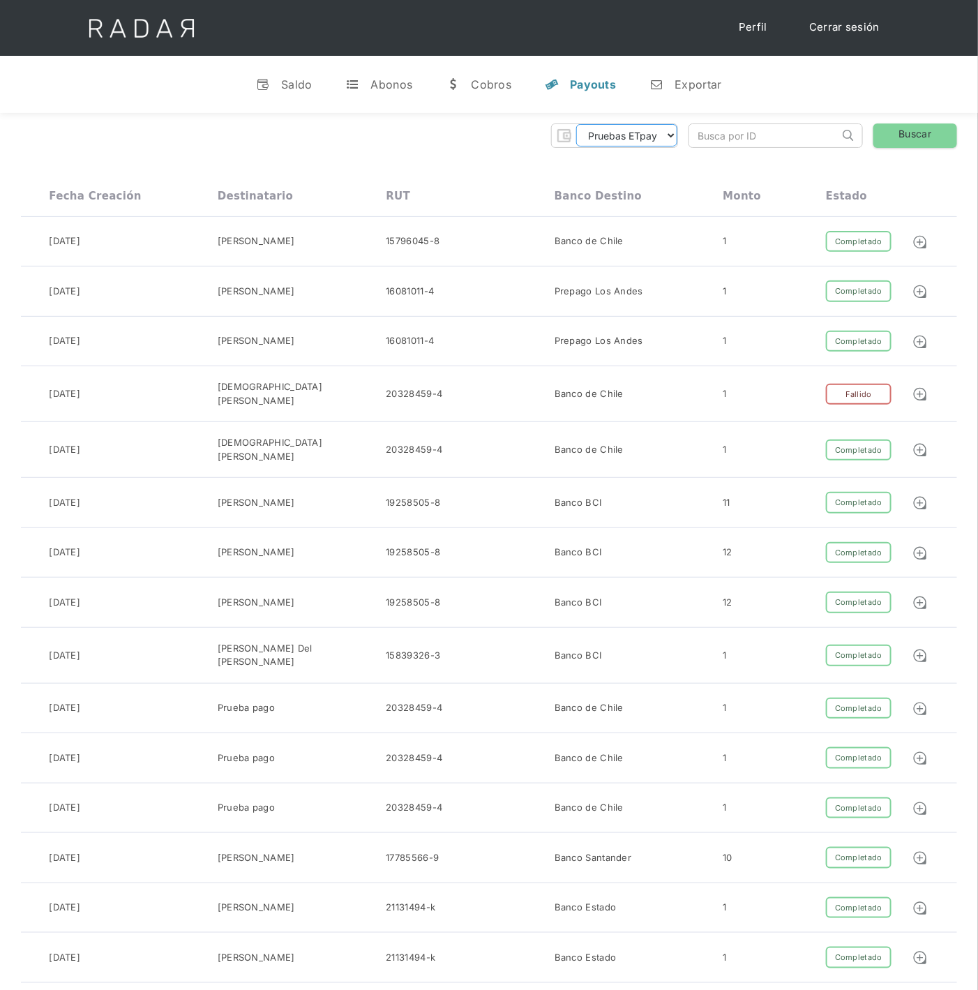
click at [669, 138] on select "Pruebas ETpay Cuenta 1.000 Cuenta 1.001 Cuenta 1.002 Cuenta 1.003 Cuenta 1.004 …" at bounding box center [626, 135] width 101 height 22
select select "etpay-cuenta-1001"
click at [576, 124] on select "Pruebas ETpay Cuenta 1.000 Cuenta 1.001 Cuenta 1.002 Cuenta 1.003 Cuenta 1.004 …" at bounding box center [626, 135] width 101 height 22
click at [917, 139] on link "Buscar" at bounding box center [915, 135] width 84 height 24
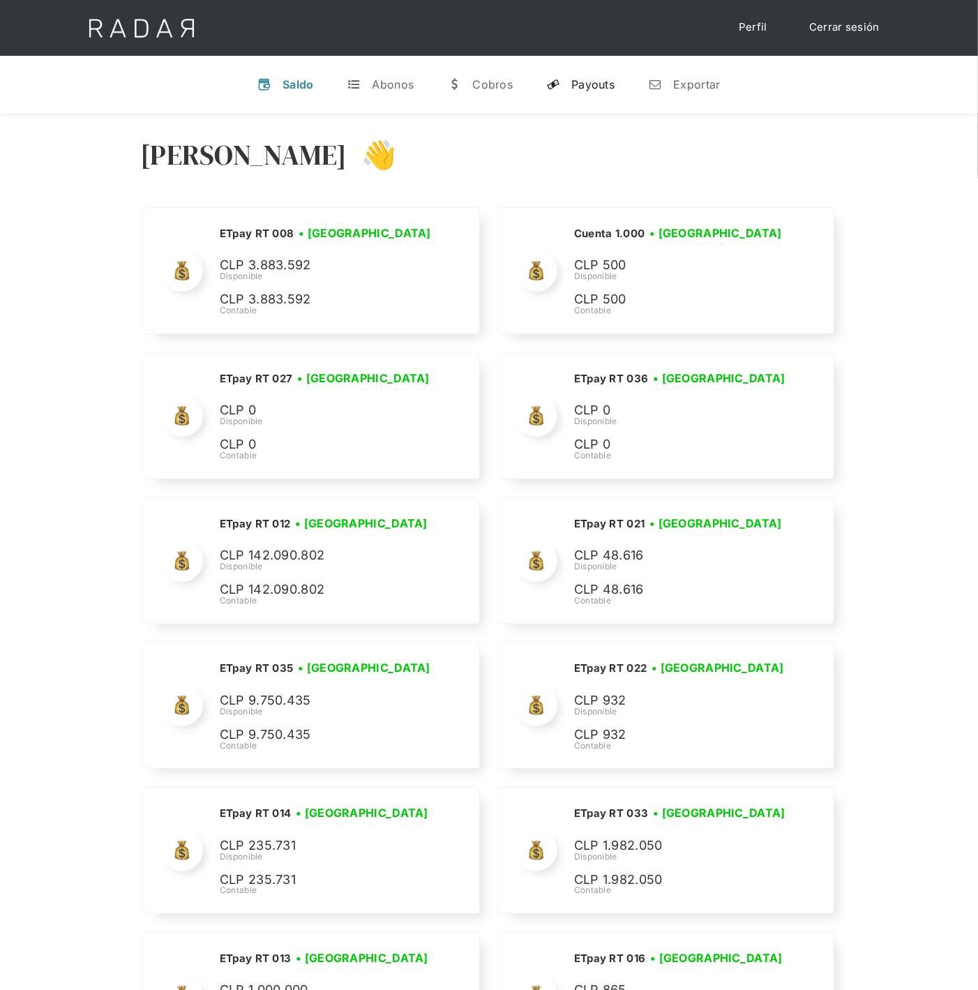
click at [597, 74] on link "y Payouts" at bounding box center [580, 84] width 91 height 36
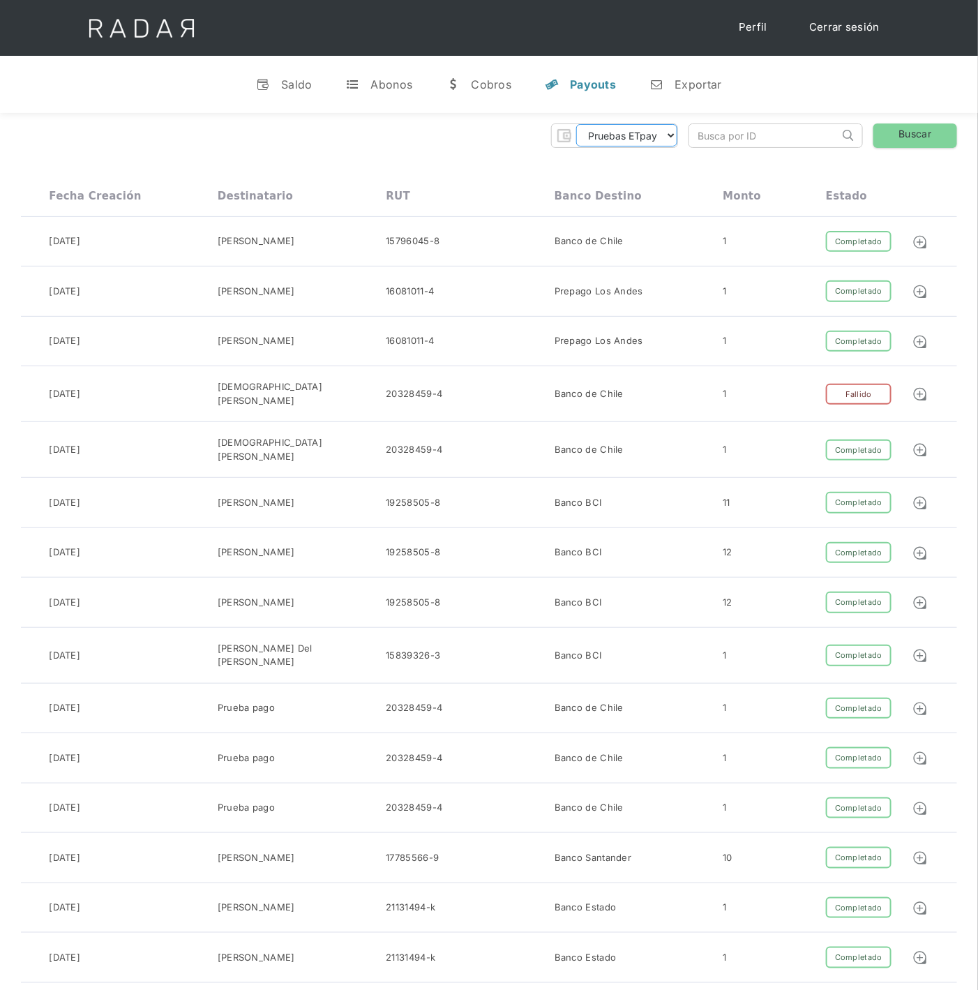
drag, startPoint x: 669, startPoint y: 138, endPoint x: 669, endPoint y: 149, distance: 10.5
click at [669, 138] on select "Pruebas ETpay Cuenta 1.000 Cuenta 1.001 Cuenta 1.002 Cuenta 1.003 Cuenta 1.004 …" at bounding box center [626, 135] width 101 height 22
select select "etpay-cuenta-1001"
click at [576, 124] on select "Pruebas ETpay Cuenta 1.000 Cuenta 1.001 Cuenta 1.002 Cuenta 1.003 Cuenta 1.004 …" at bounding box center [626, 135] width 101 height 22
click at [939, 126] on link "Buscar" at bounding box center [915, 135] width 84 height 24
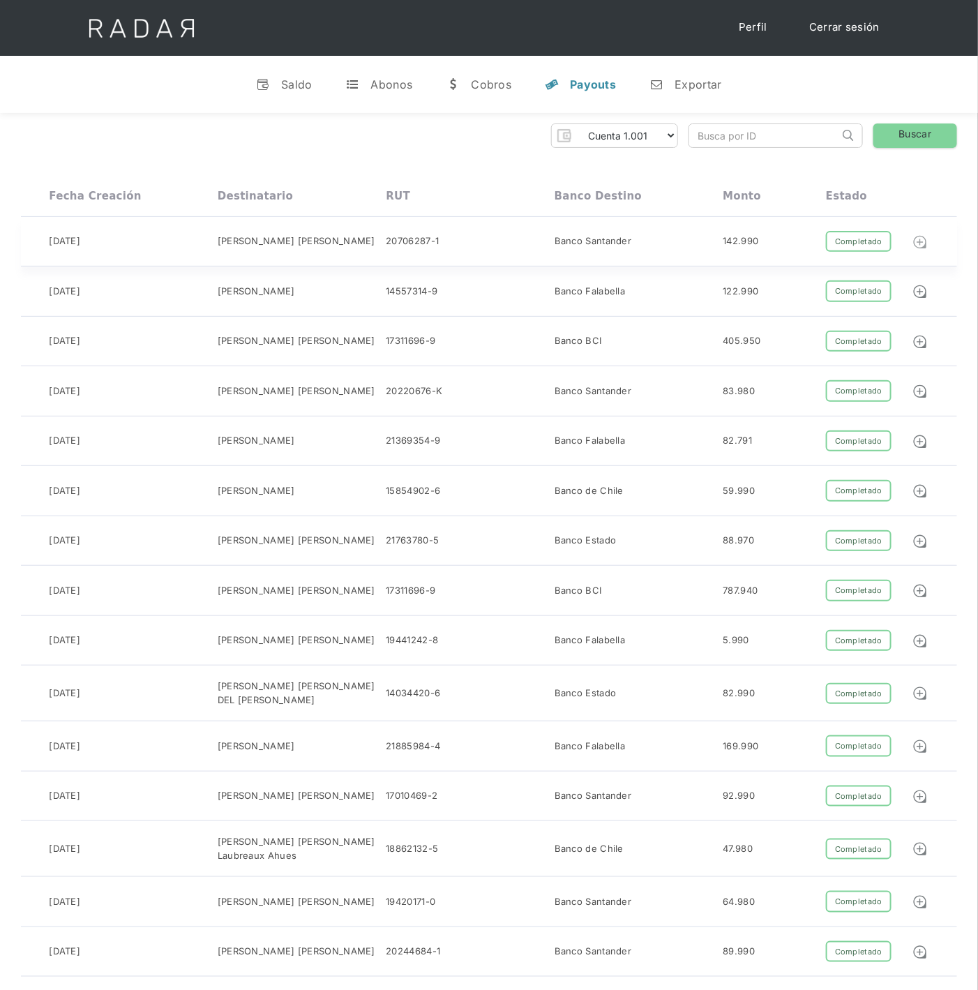
click at [915, 245] on img at bounding box center [919, 241] width 15 height 15
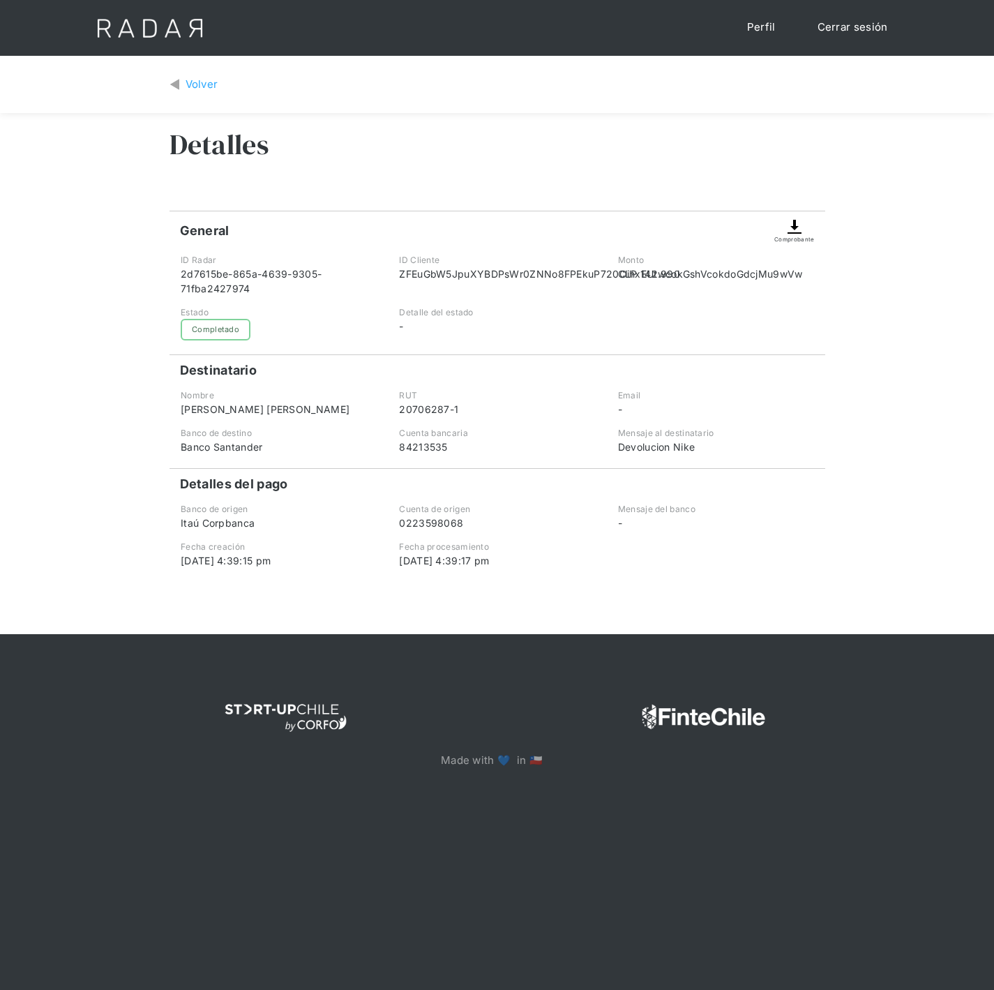
click at [798, 227] on img at bounding box center [794, 226] width 17 height 17
click at [789, 227] on img at bounding box center [794, 226] width 17 height 17
click at [186, 89] on div "Volver" at bounding box center [202, 85] width 33 height 16
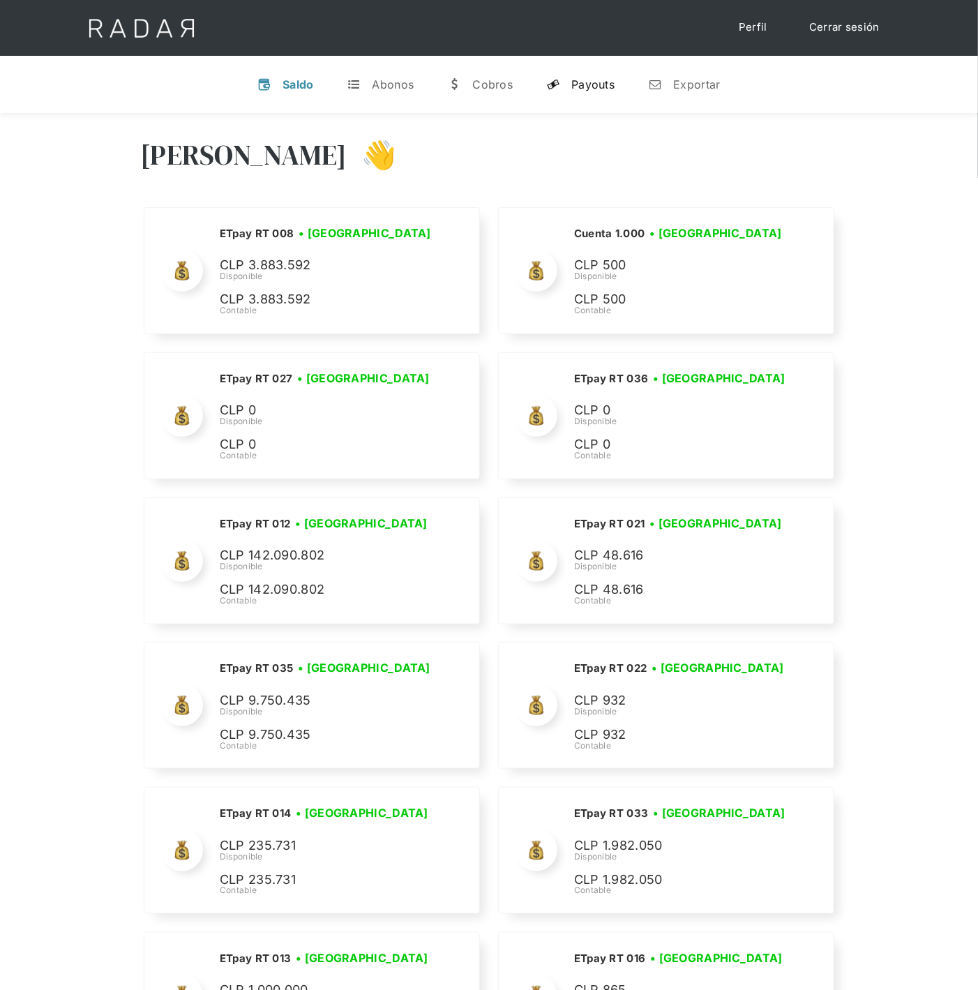
click at [591, 86] on div "Payouts" at bounding box center [592, 84] width 43 height 14
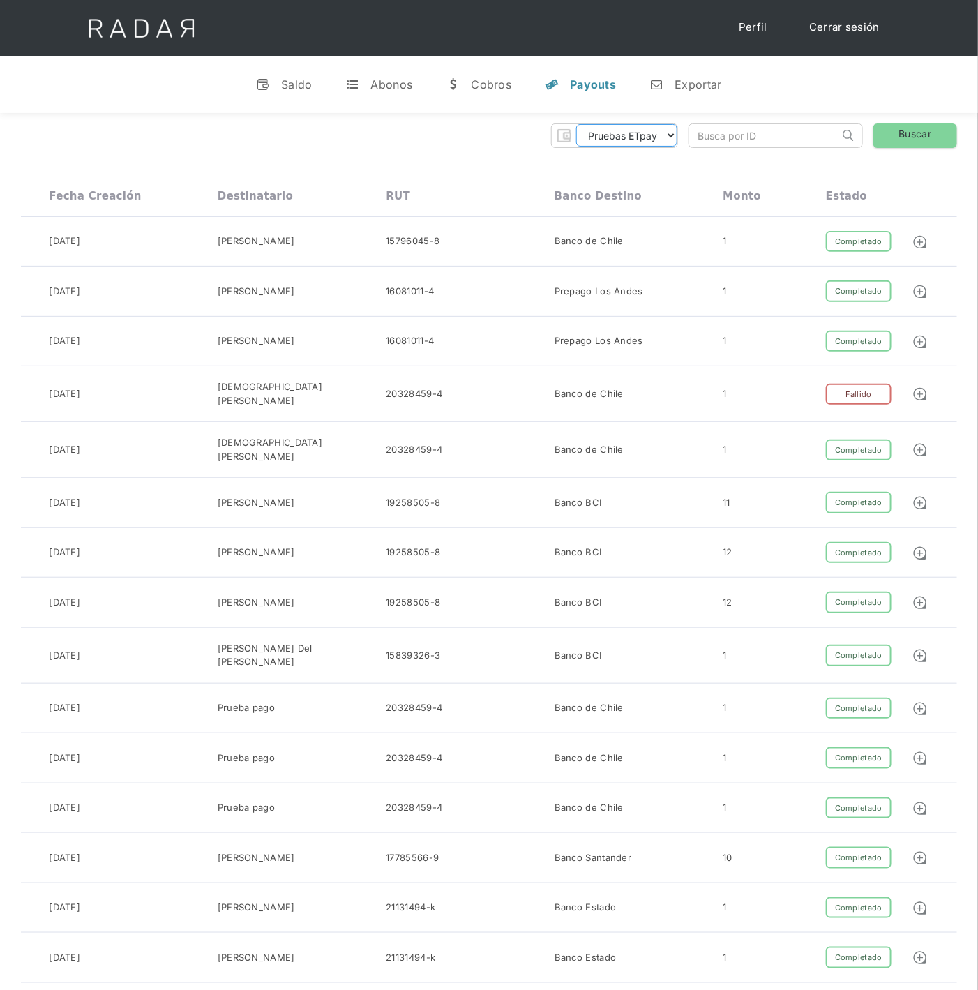
drag, startPoint x: 662, startPoint y: 134, endPoint x: 663, endPoint y: 142, distance: 8.5
click at [662, 134] on select "Pruebas ETpay Cuenta 1.000 Cuenta 1.001 Cuenta 1.002 Cuenta 1.003 Cuenta 1.004 …" at bounding box center [626, 135] width 101 height 22
select select "etpay-cuenta-1001"
click at [576, 124] on select "Pruebas ETpay Cuenta 1.000 Cuenta 1.001 Cuenta 1.002 Cuenta 1.003 Cuenta 1.004 …" at bounding box center [626, 135] width 101 height 22
click at [925, 133] on link "Buscar" at bounding box center [915, 135] width 84 height 24
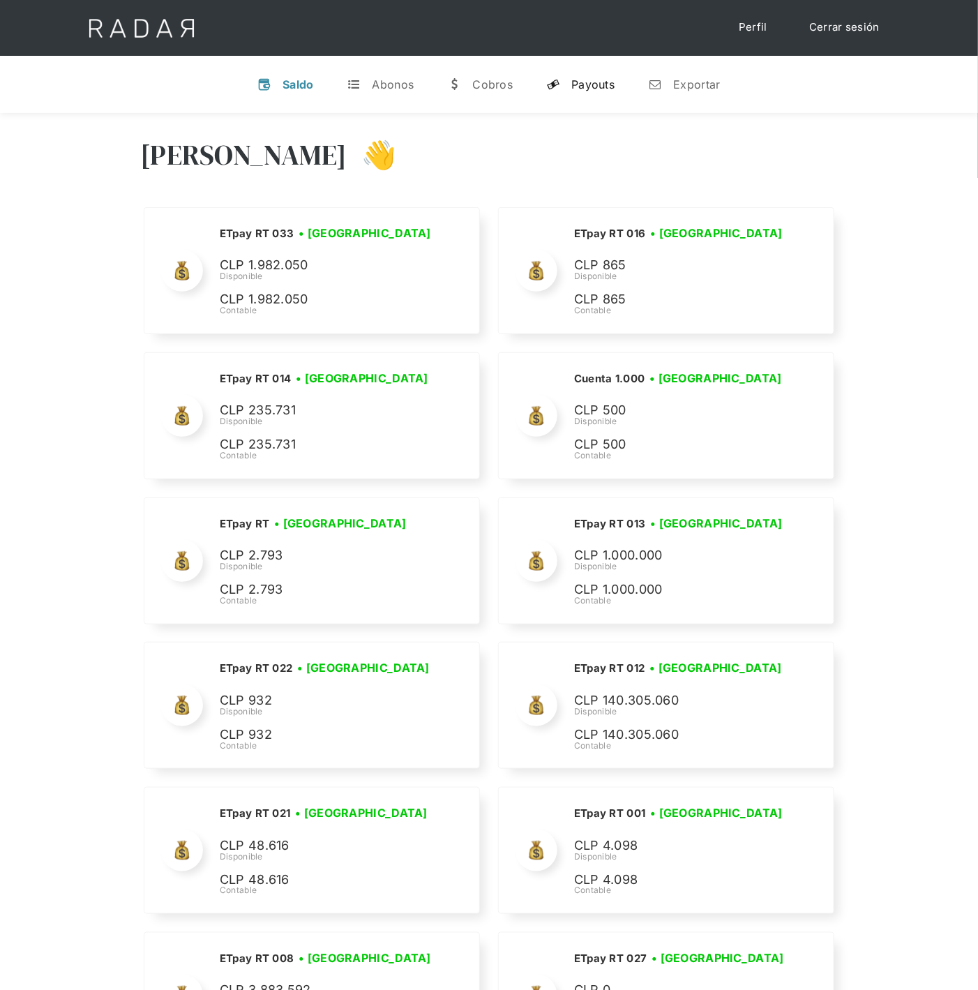
click at [597, 86] on div "Payouts" at bounding box center [592, 84] width 43 height 14
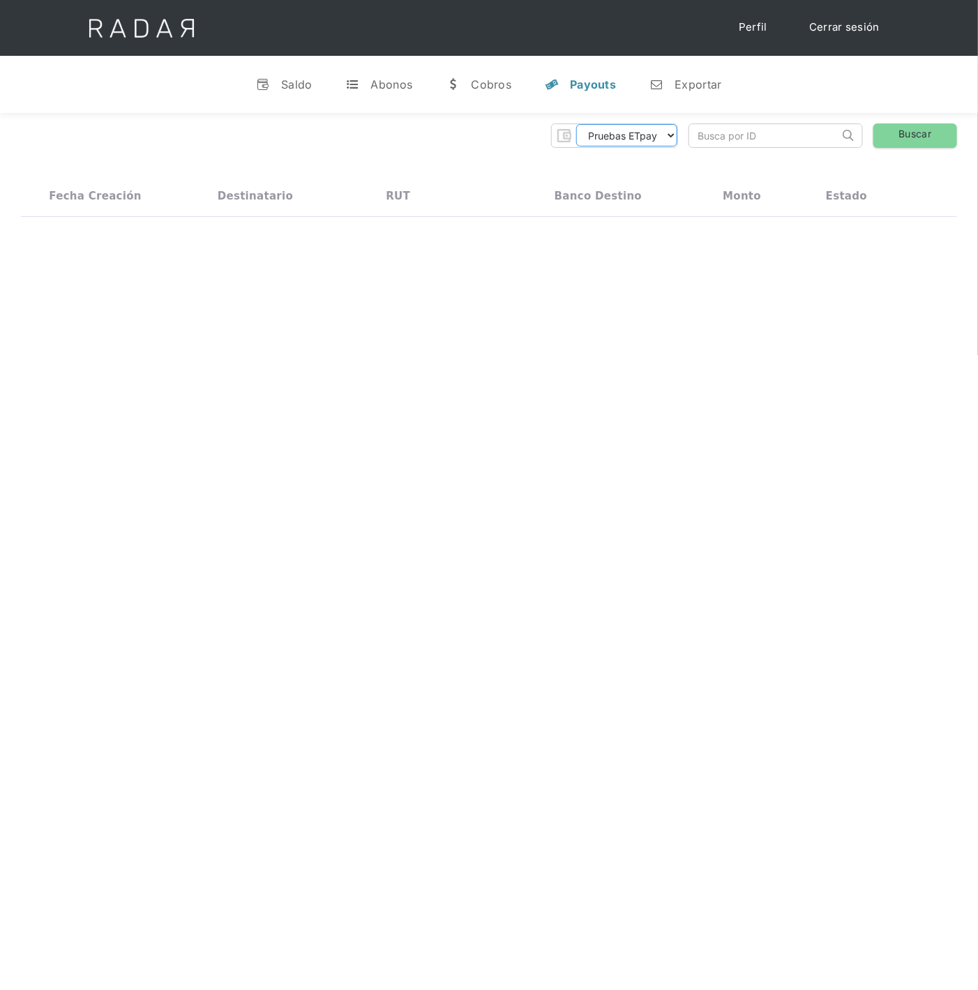
click at [667, 135] on select "Pruebas ETpay Cuenta 1.000 Cuenta 1.001 Cuenta 1.002 Cuenta 1.003 Cuenta 1.004 …" at bounding box center [626, 135] width 101 height 22
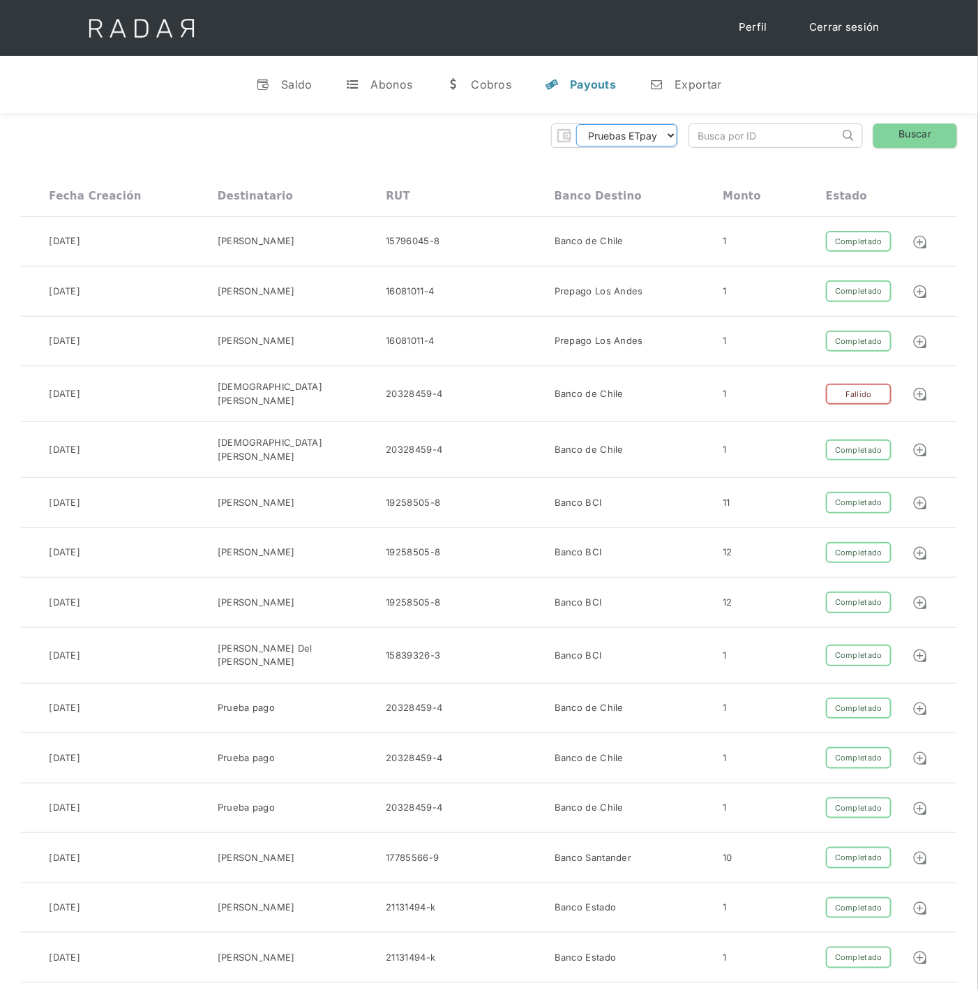
select select "etpay-cuenta-1001"
click at [576, 124] on select "Pruebas ETpay Cuenta 1.000 Cuenta 1.001 Cuenta 1.002 Cuenta 1.003 Cuenta 1.004 …" at bounding box center [626, 135] width 101 height 22
click at [911, 136] on link "Buscar" at bounding box center [915, 135] width 84 height 24
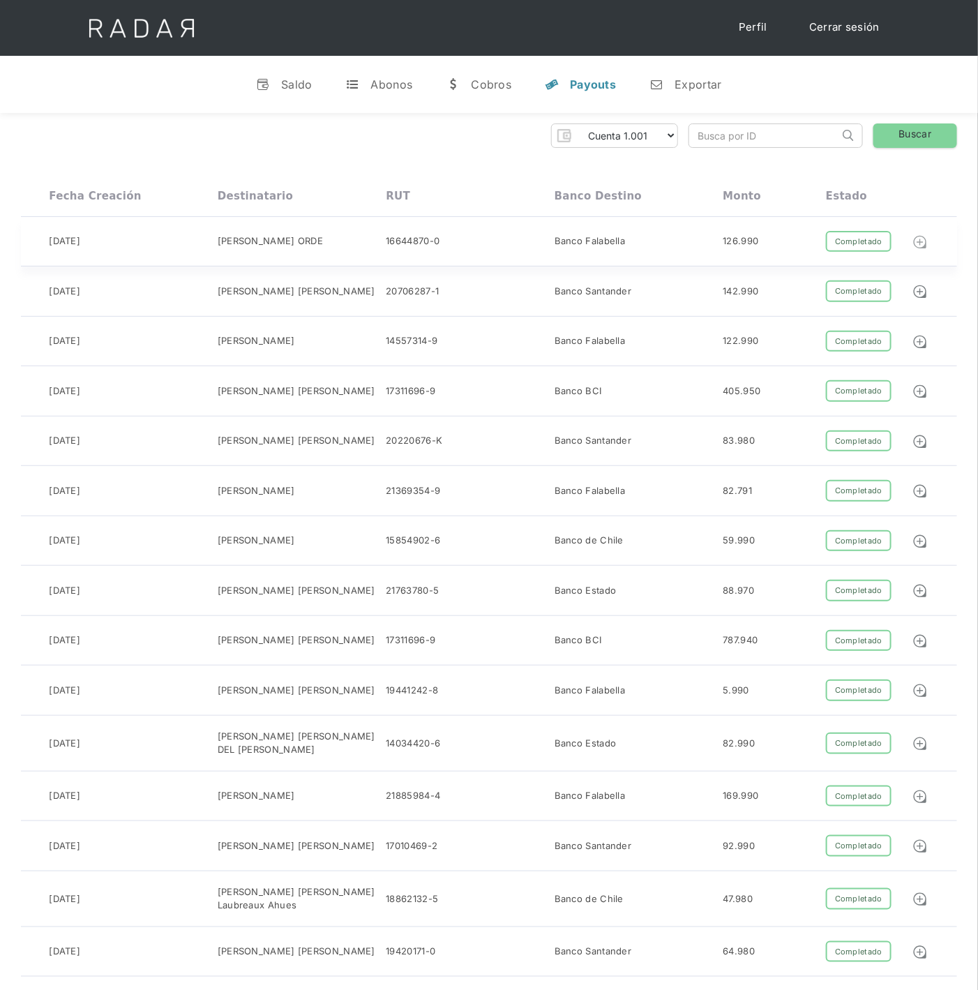
click at [921, 247] on img at bounding box center [919, 241] width 15 height 15
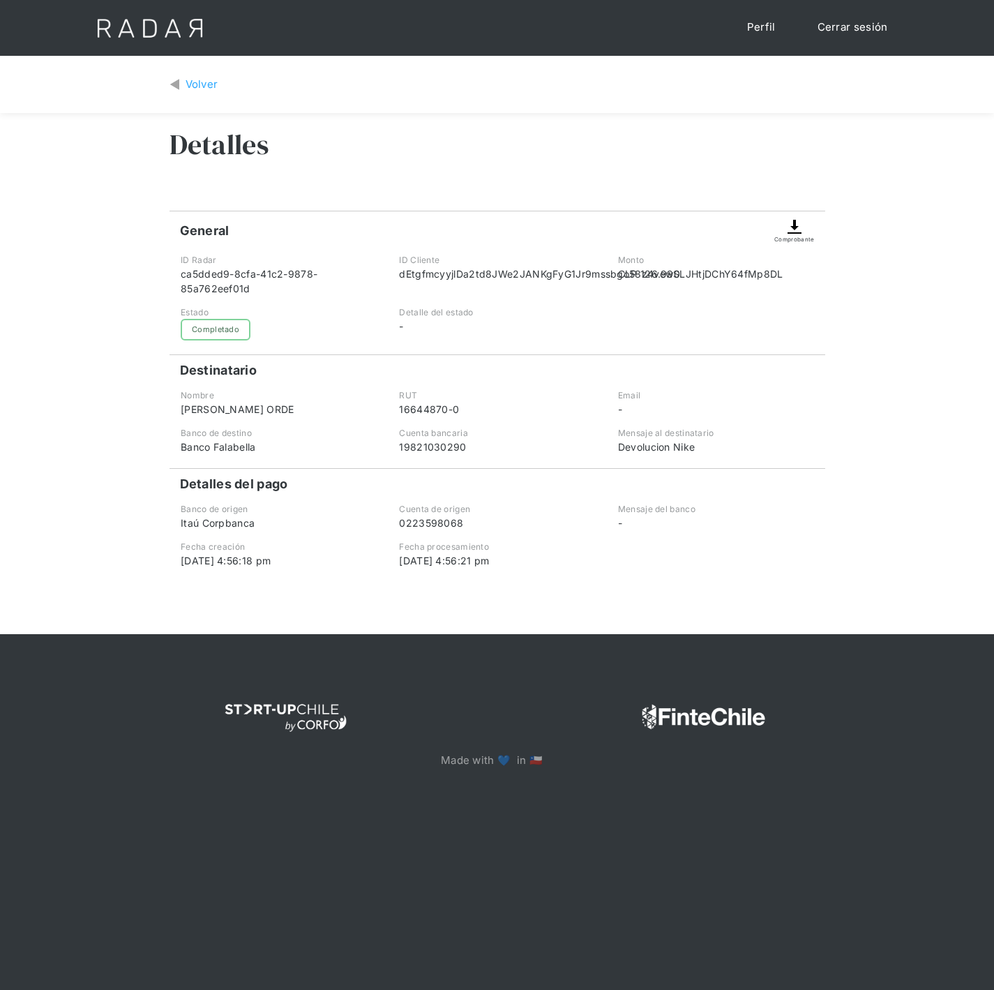
click at [795, 230] on img at bounding box center [794, 226] width 17 height 17
click at [802, 232] on img at bounding box center [794, 226] width 17 height 17
click at [789, 228] on img at bounding box center [794, 226] width 17 height 17
